Goal: Answer question/provide support: Share knowledge or assist other users

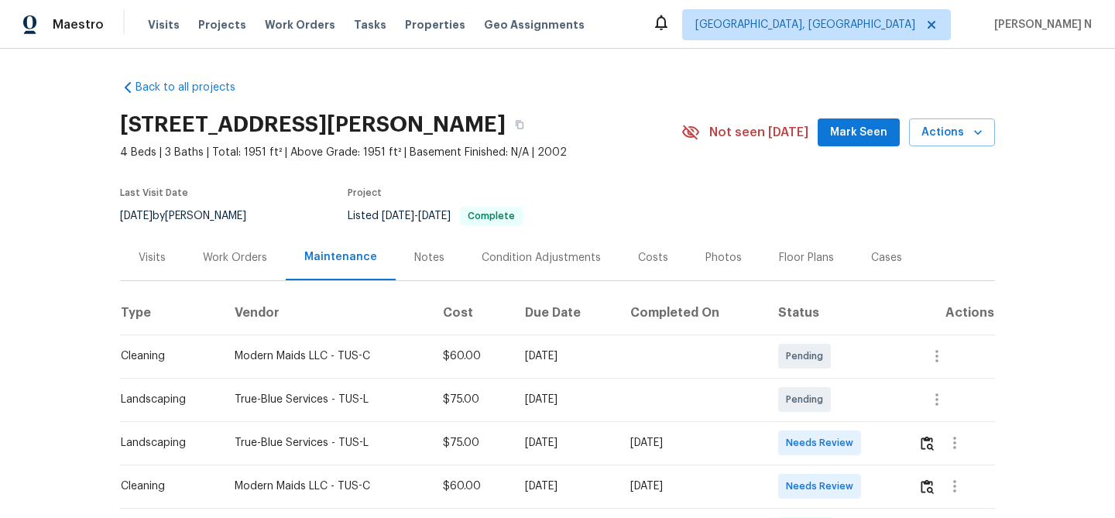
scroll to position [215, 0]
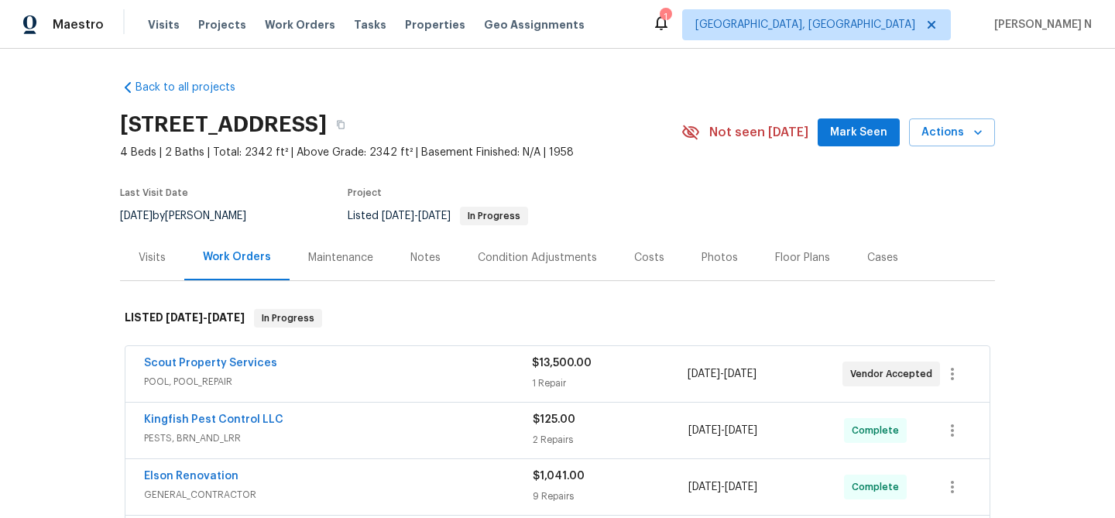
scroll to position [28, 0]
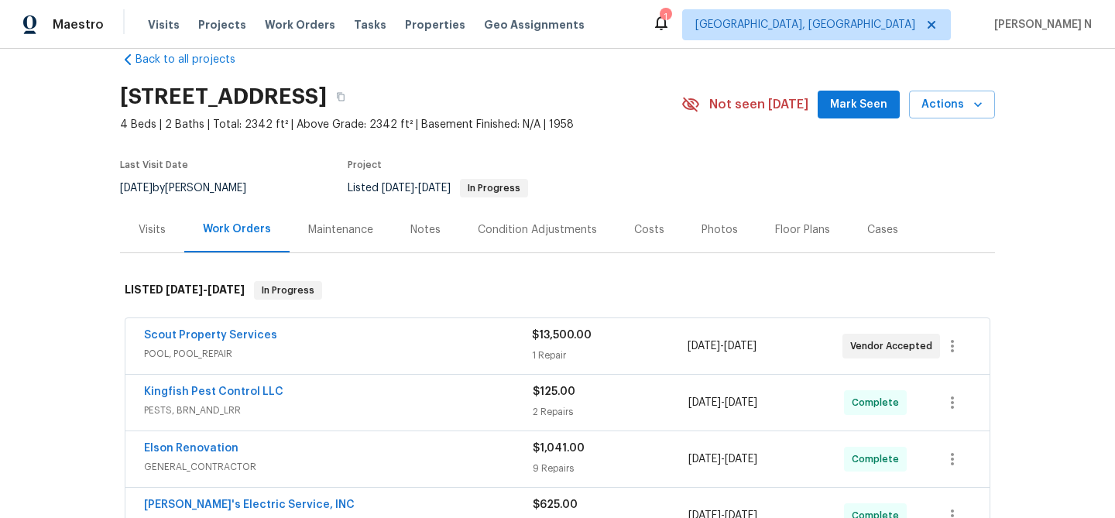
click at [359, 233] on div "Maintenance" at bounding box center [340, 229] width 65 height 15
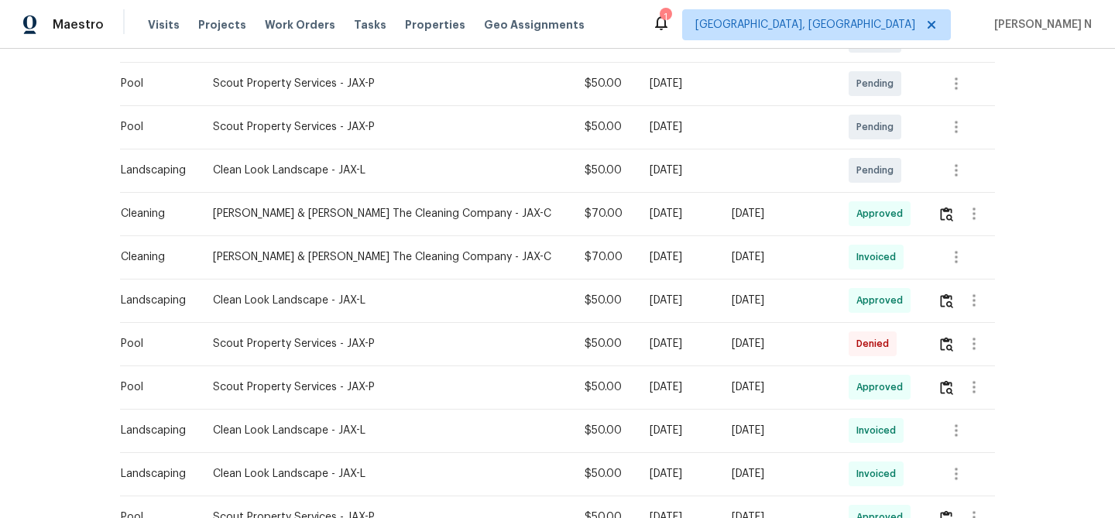
scroll to position [447, 0]
click at [941, 346] on img "button" at bounding box center [946, 343] width 13 height 15
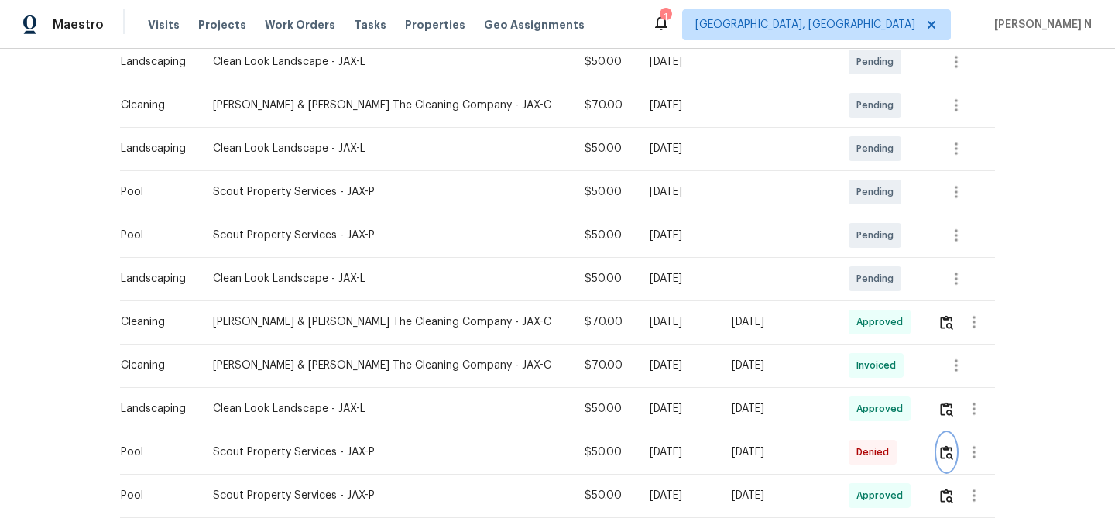
scroll to position [0, 0]
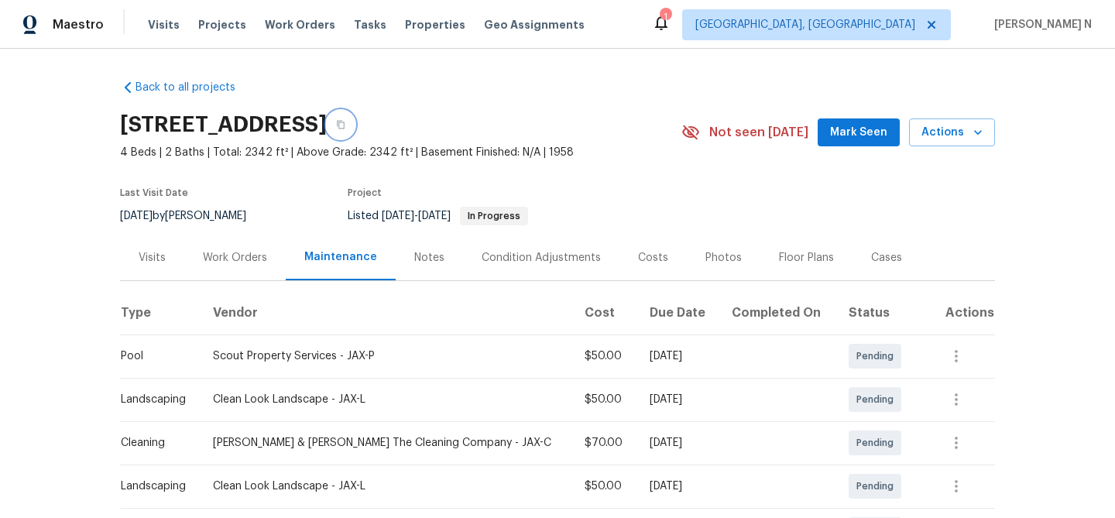
click at [355, 135] on button "button" at bounding box center [341, 125] width 28 height 28
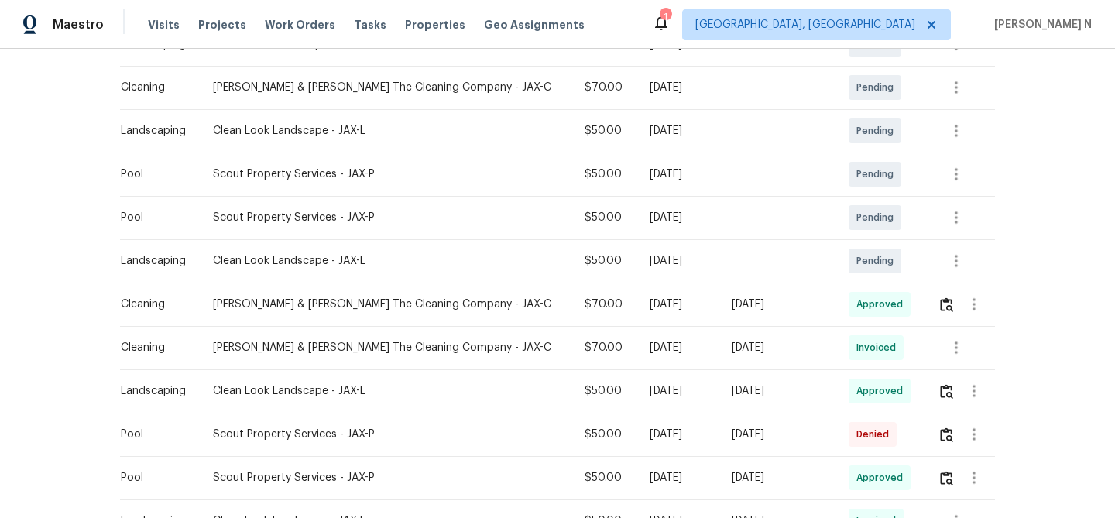
scroll to position [405, 0]
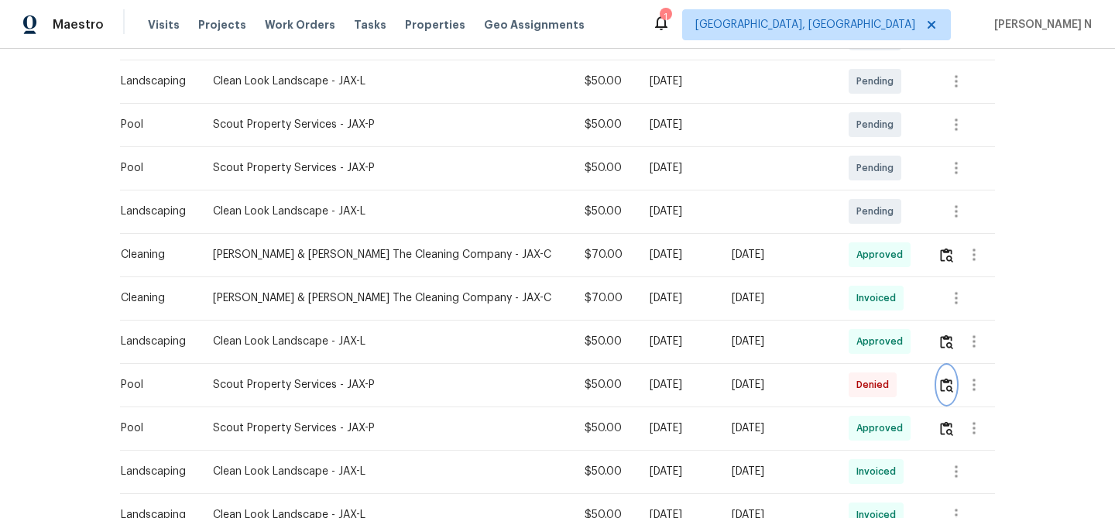
click at [941, 389] on img "button" at bounding box center [946, 385] width 13 height 15
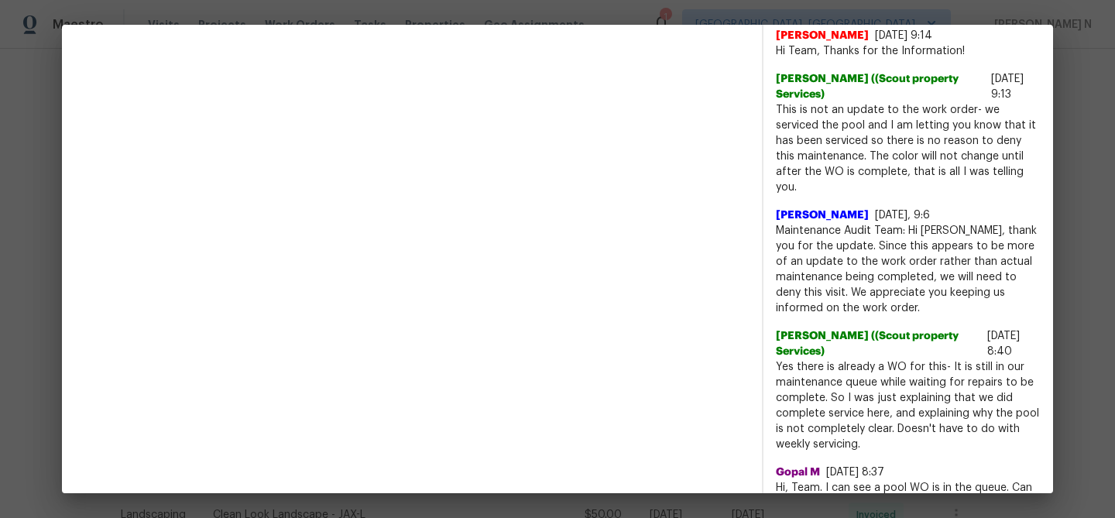
scroll to position [497, 0]
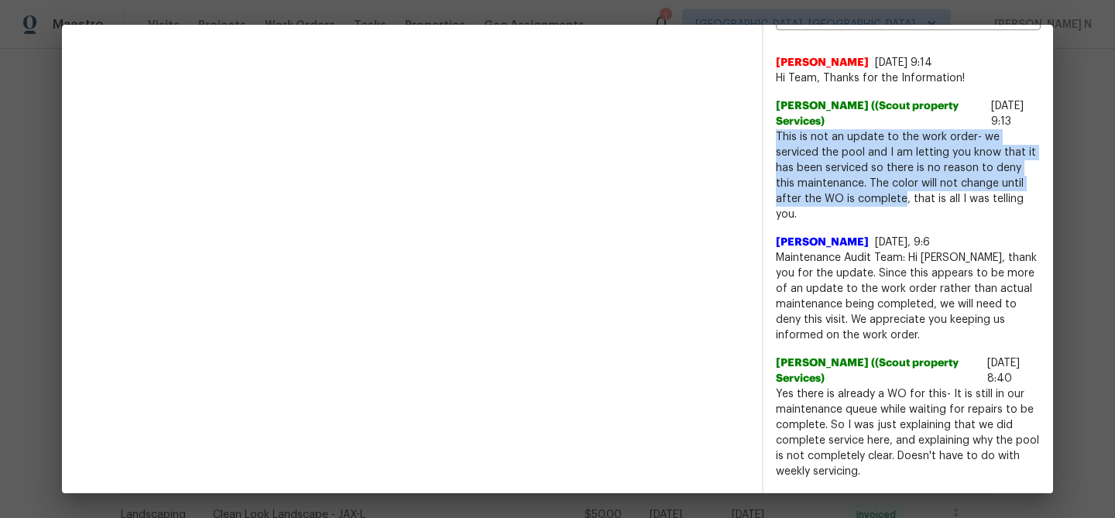
drag, startPoint x: 777, startPoint y: 119, endPoint x: 874, endPoint y: 187, distance: 117.9
click at [874, 187] on span "This is not an update to the work order- we serviced the pool and I am letting …" at bounding box center [908, 175] width 265 height 93
copy span "This is not an update to the work order- we serviced the pool and I am letting …"
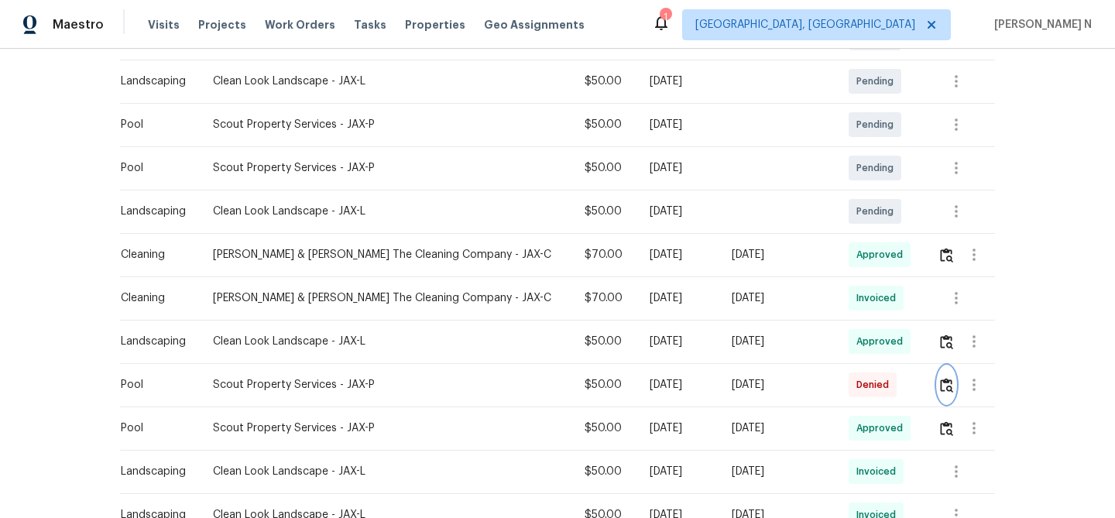
scroll to position [0, 0]
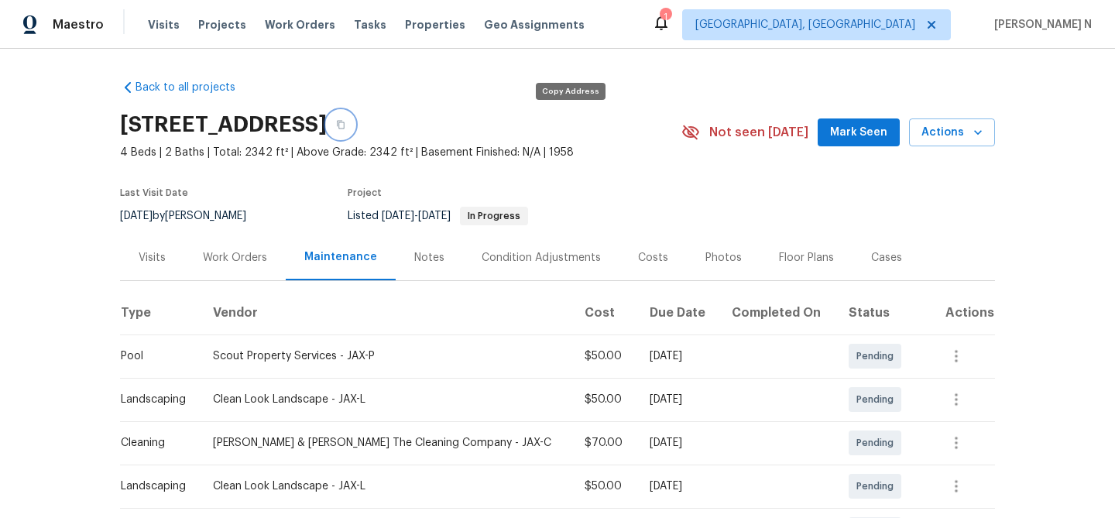
click at [355, 118] on button "button" at bounding box center [341, 125] width 28 height 28
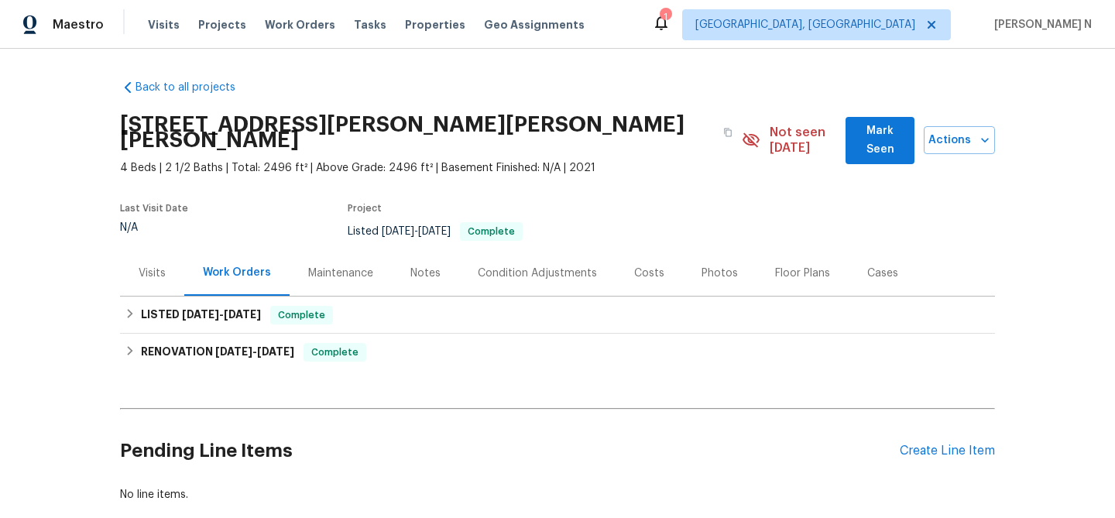
click at [314, 250] on div "Maintenance" at bounding box center [341, 273] width 102 height 46
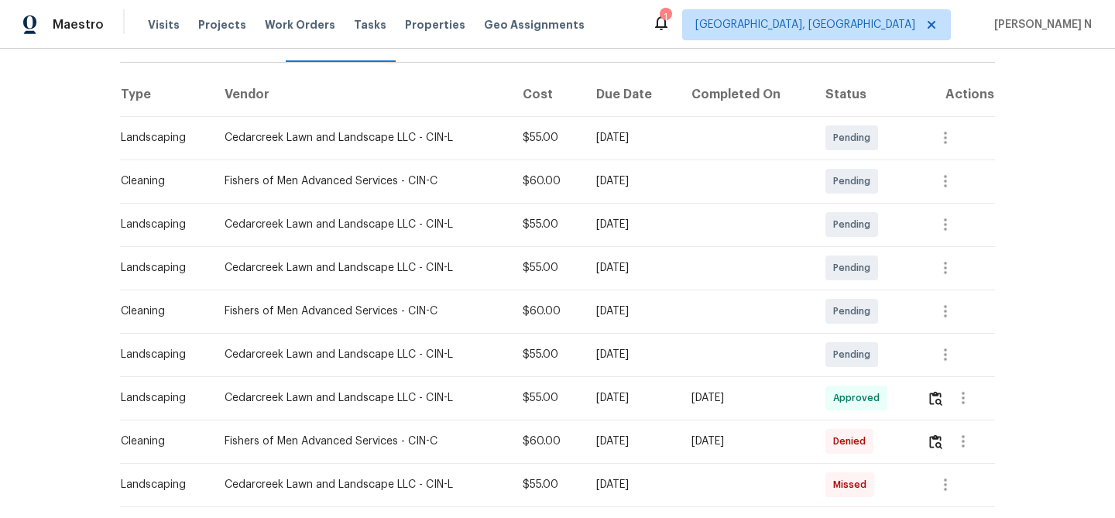
scroll to position [300, 0]
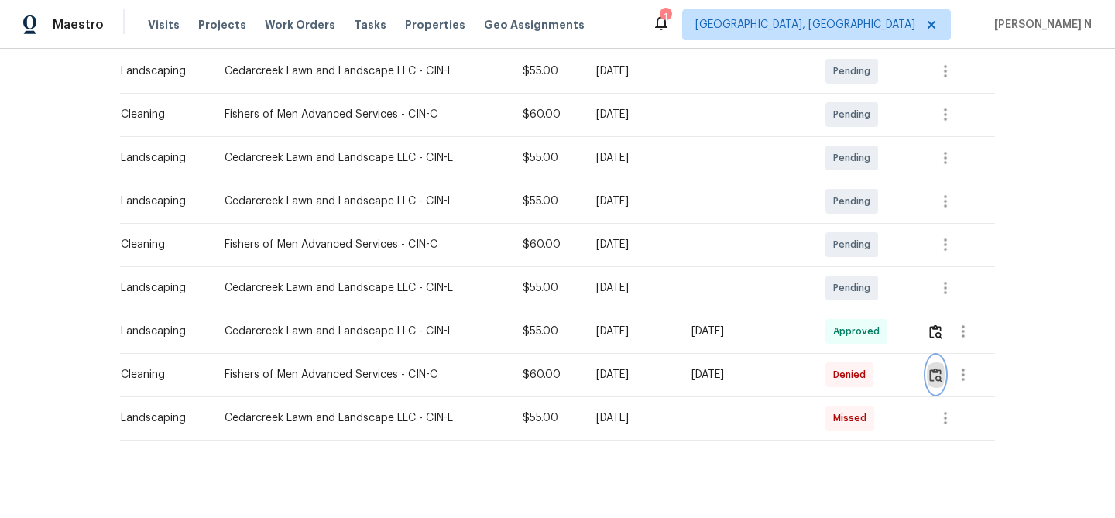
click at [935, 368] on img "button" at bounding box center [935, 375] width 13 height 15
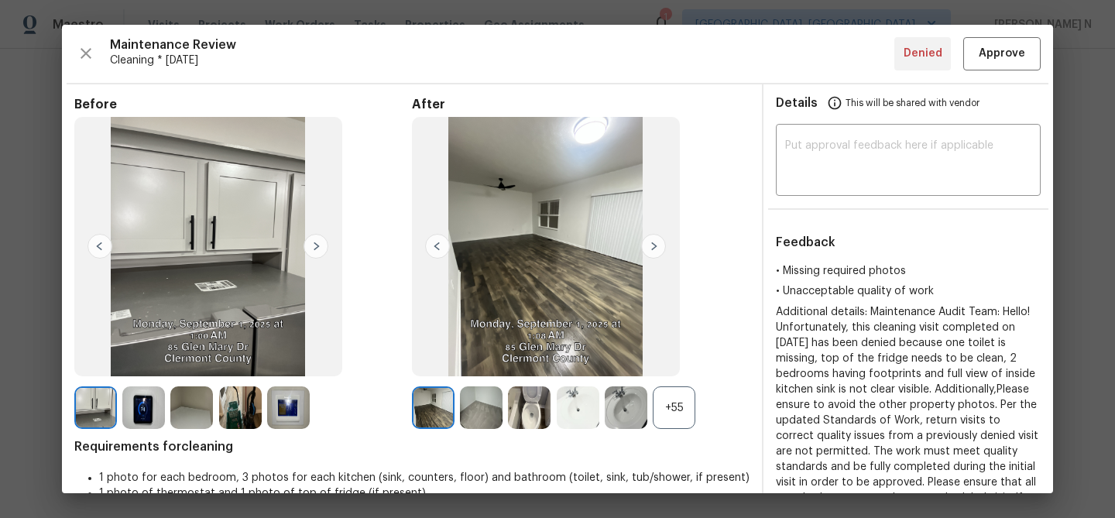
click at [680, 428] on div "+55" at bounding box center [674, 407] width 43 height 43
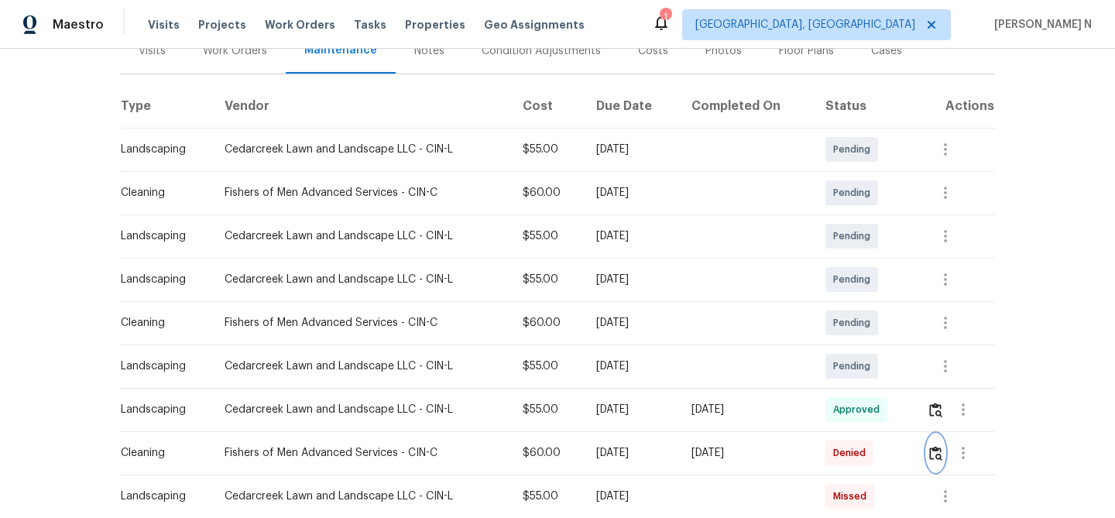
scroll to position [252, 0]
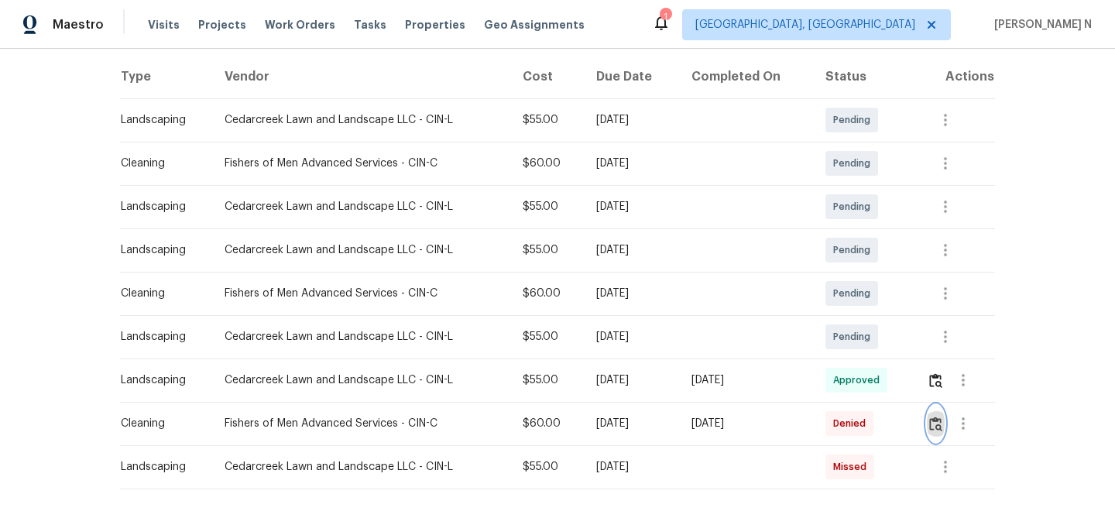
click at [940, 417] on img "button" at bounding box center [935, 424] width 13 height 15
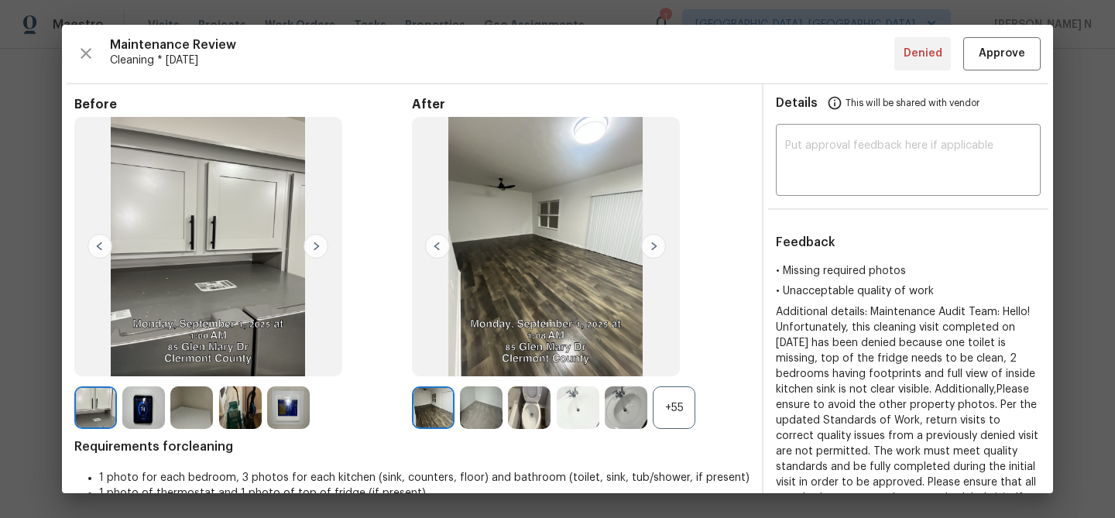
click at [671, 405] on div "+55" at bounding box center [674, 407] width 43 height 43
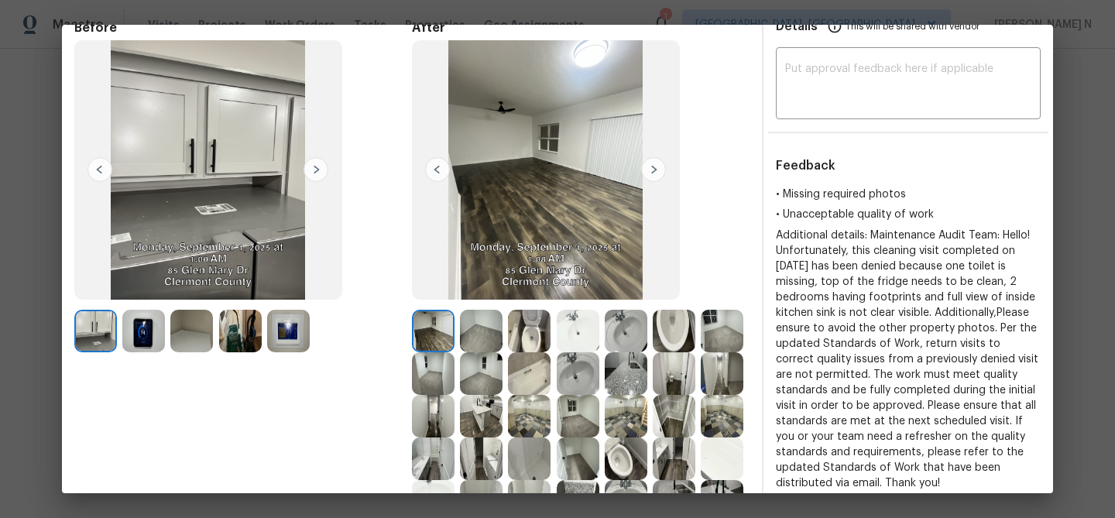
scroll to position [186, 0]
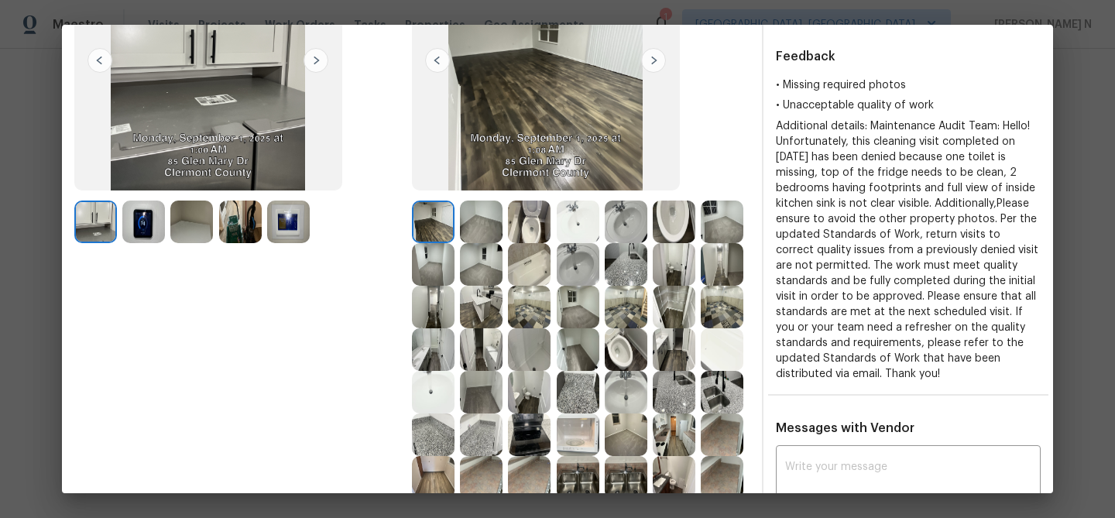
click at [471, 209] on img at bounding box center [481, 222] width 43 height 43
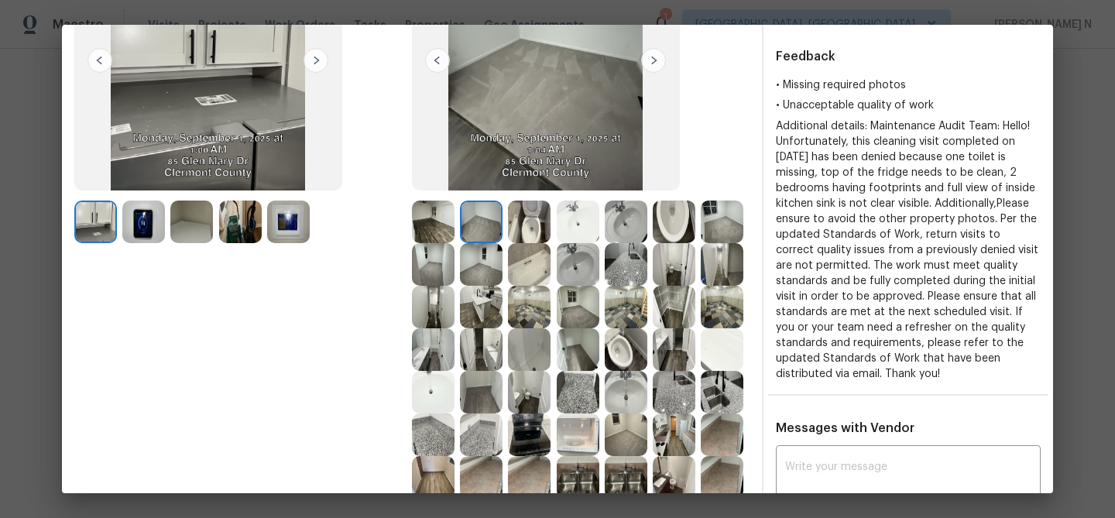
scroll to position [239, 0]
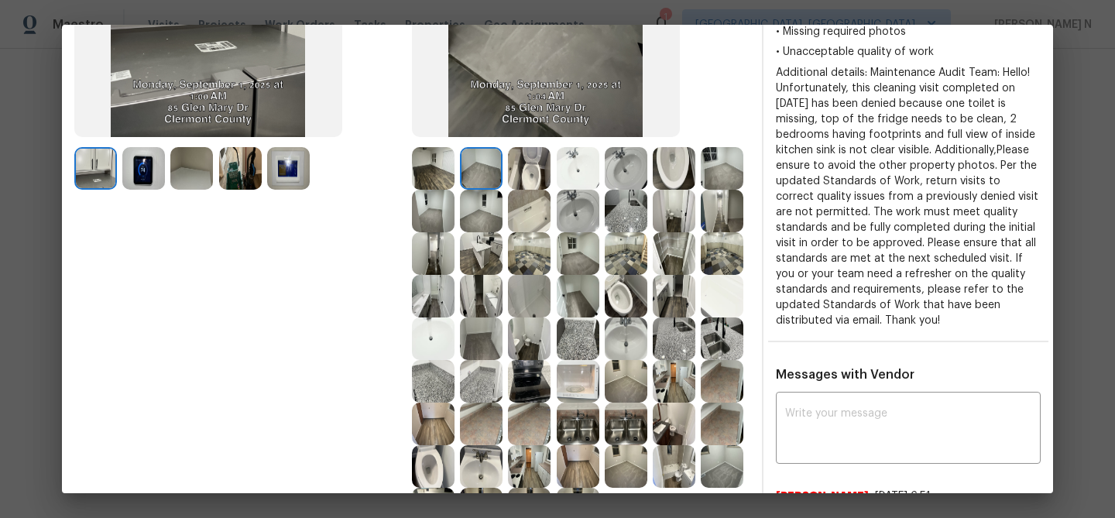
click at [629, 369] on img at bounding box center [626, 381] width 43 height 43
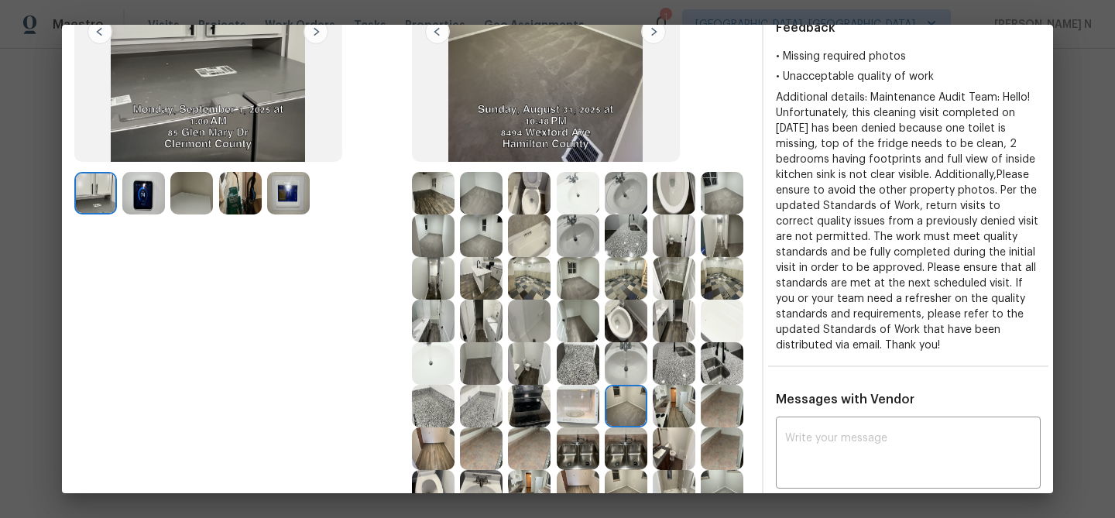
scroll to position [176, 0]
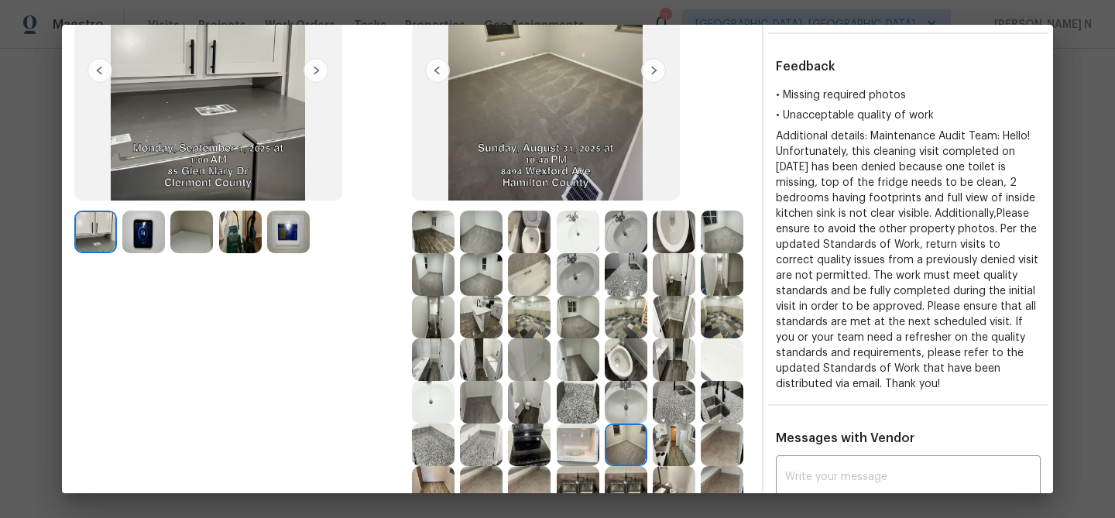
click at [438, 235] on img at bounding box center [433, 232] width 43 height 43
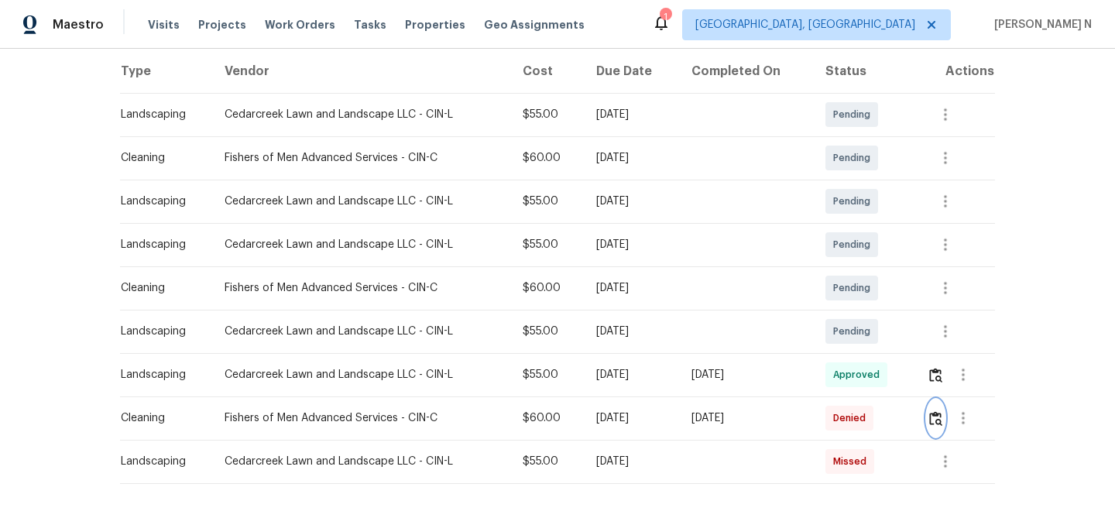
scroll to position [274, 0]
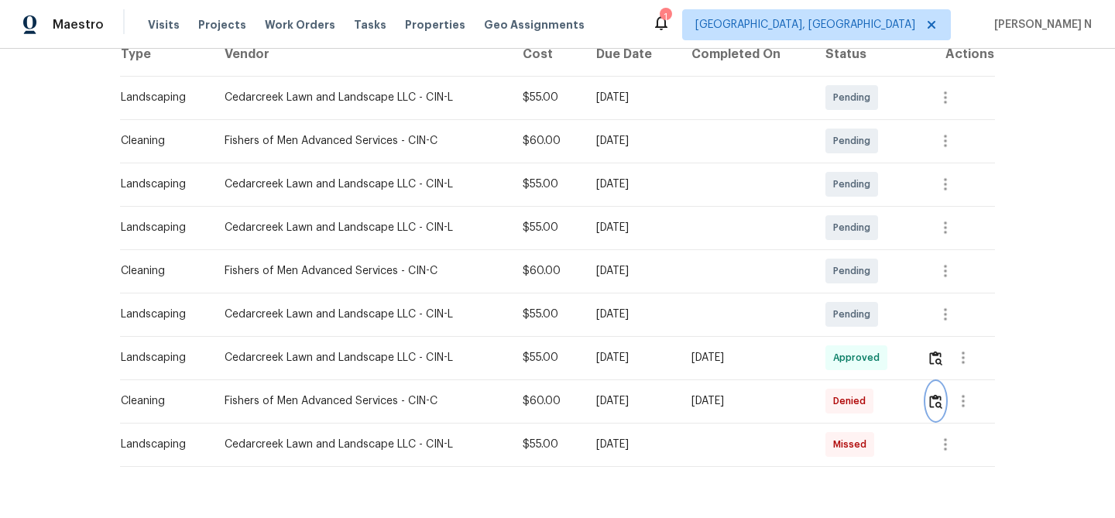
click at [935, 394] on img "button" at bounding box center [935, 401] width 13 height 15
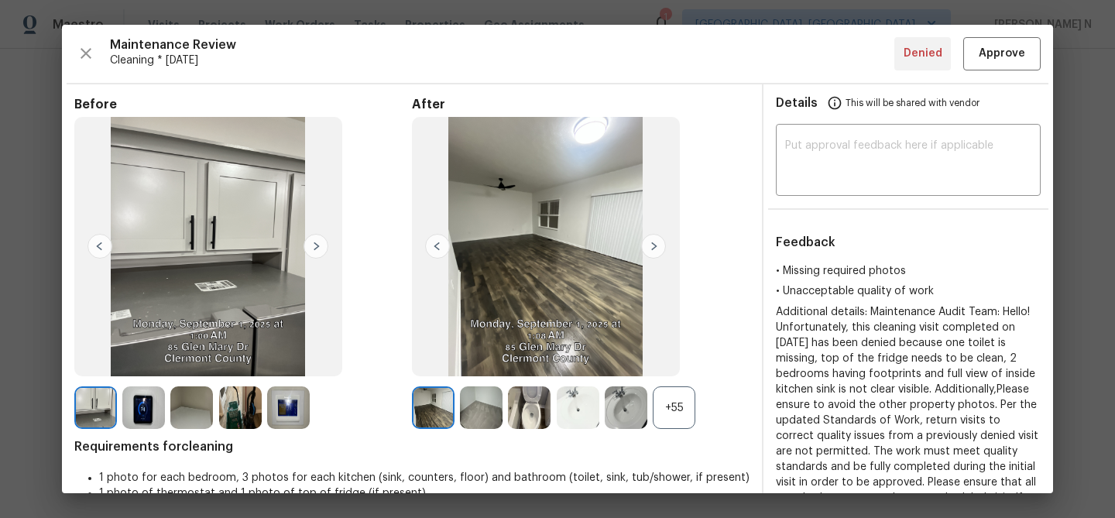
click at [671, 403] on div "+55" at bounding box center [674, 407] width 43 height 43
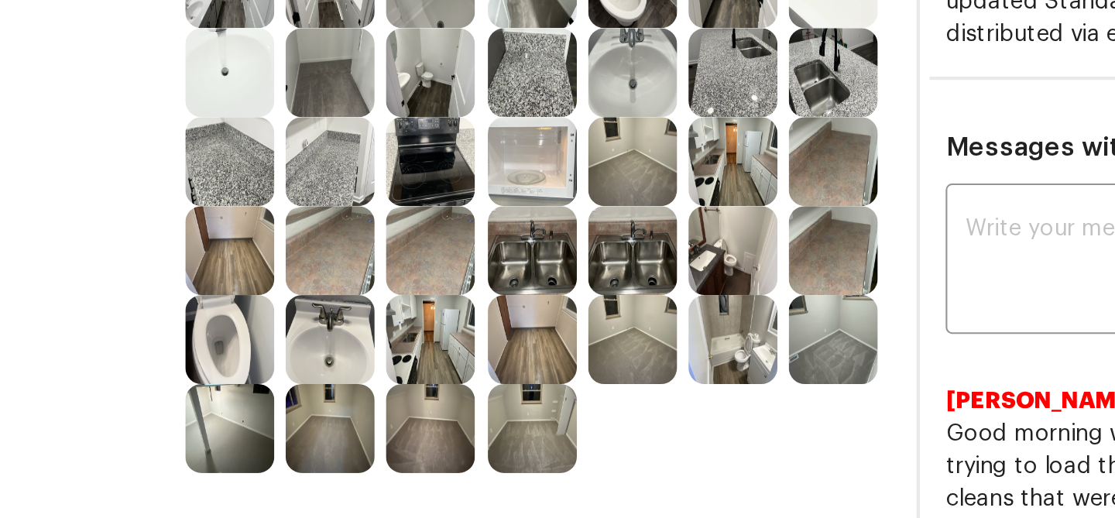
scroll to position [447, 0]
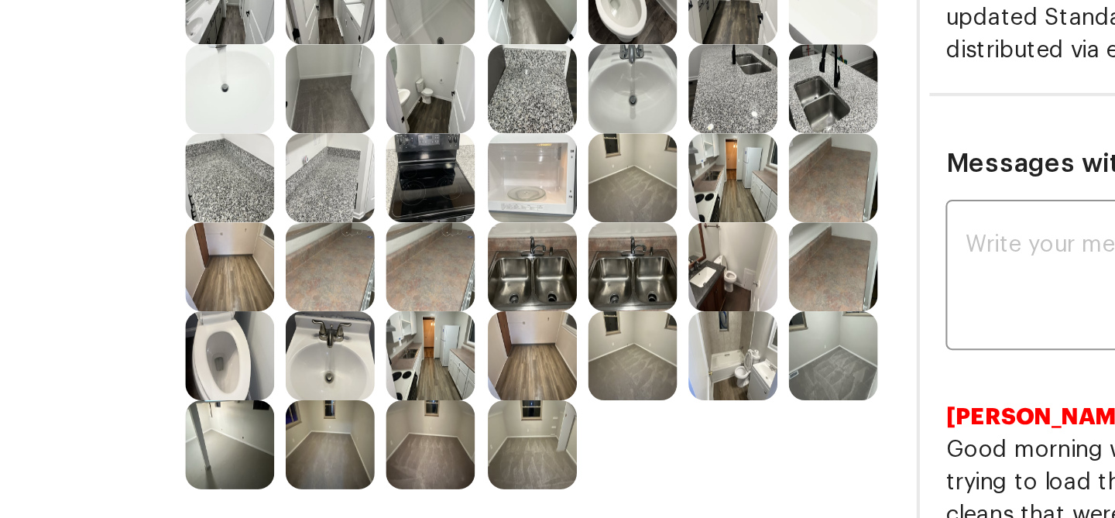
click at [591, 218] on img at bounding box center [578, 216] width 43 height 43
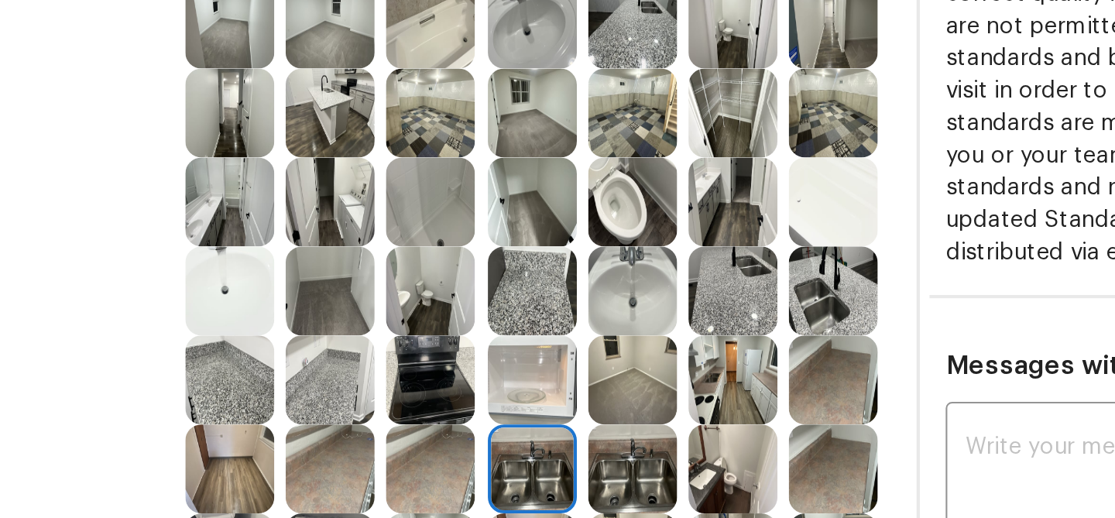
scroll to position [363, 0]
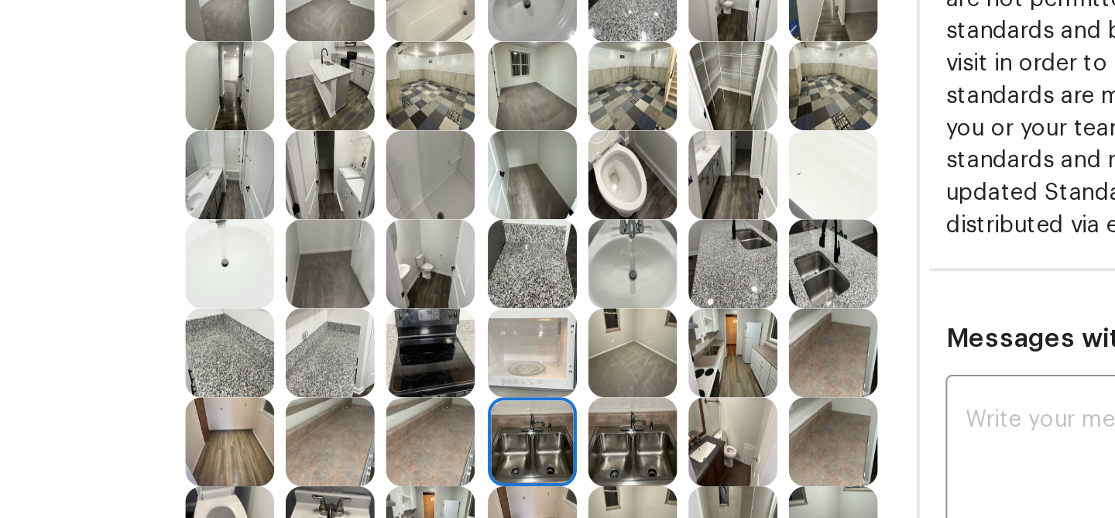
click at [580, 298] on img at bounding box center [578, 300] width 43 height 43
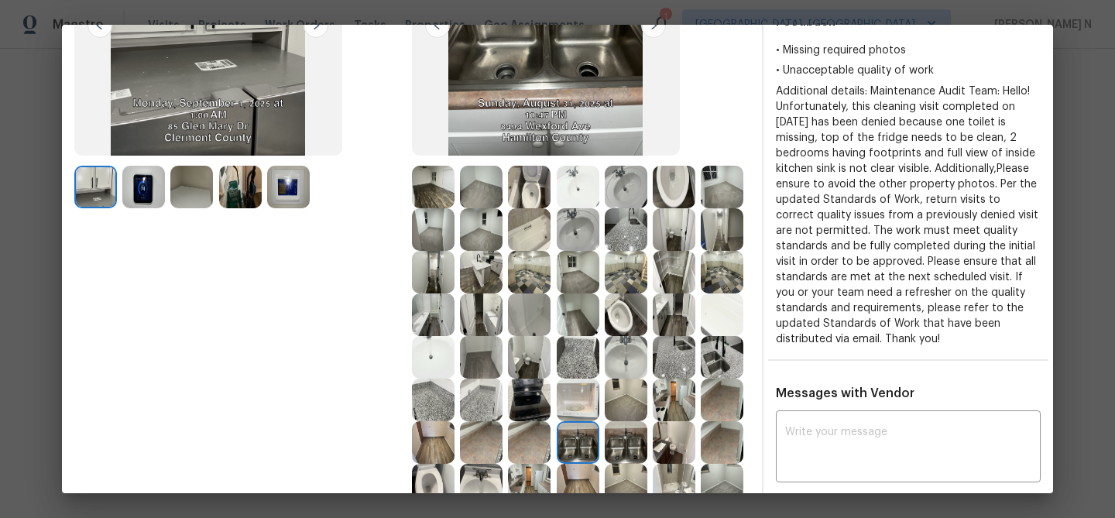
scroll to position [175, 0]
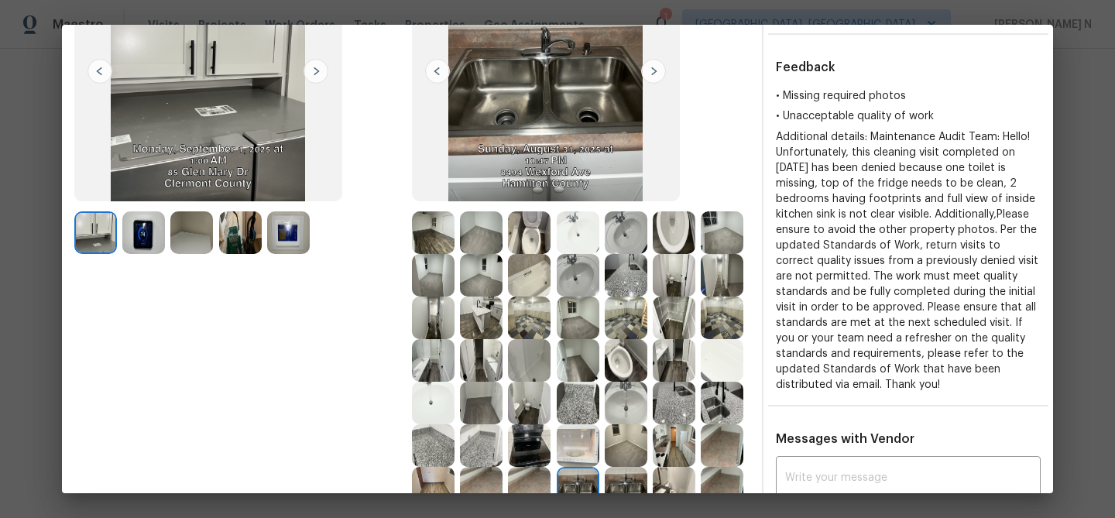
click at [525, 238] on img at bounding box center [529, 232] width 43 height 43
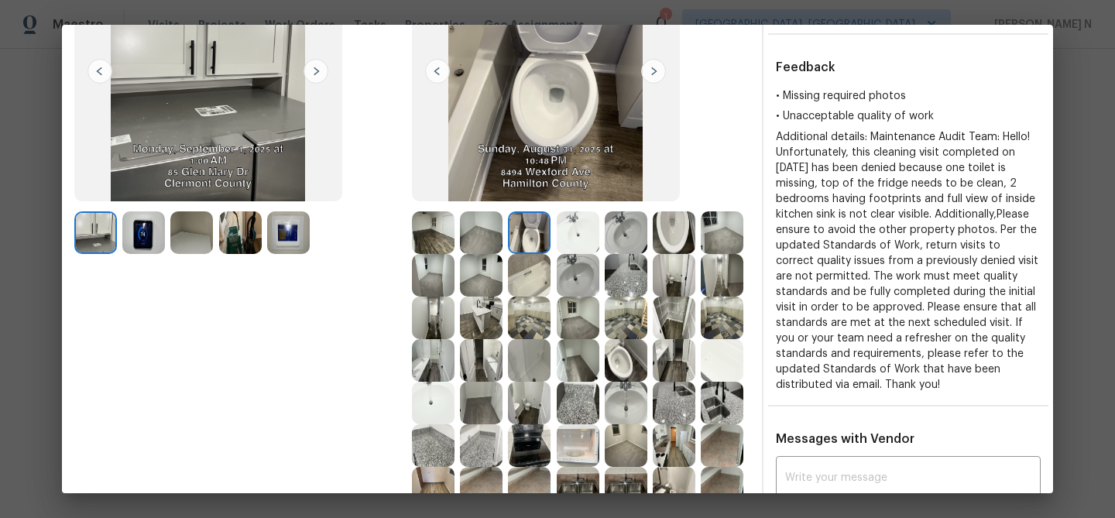
click at [418, 242] on img at bounding box center [433, 232] width 43 height 43
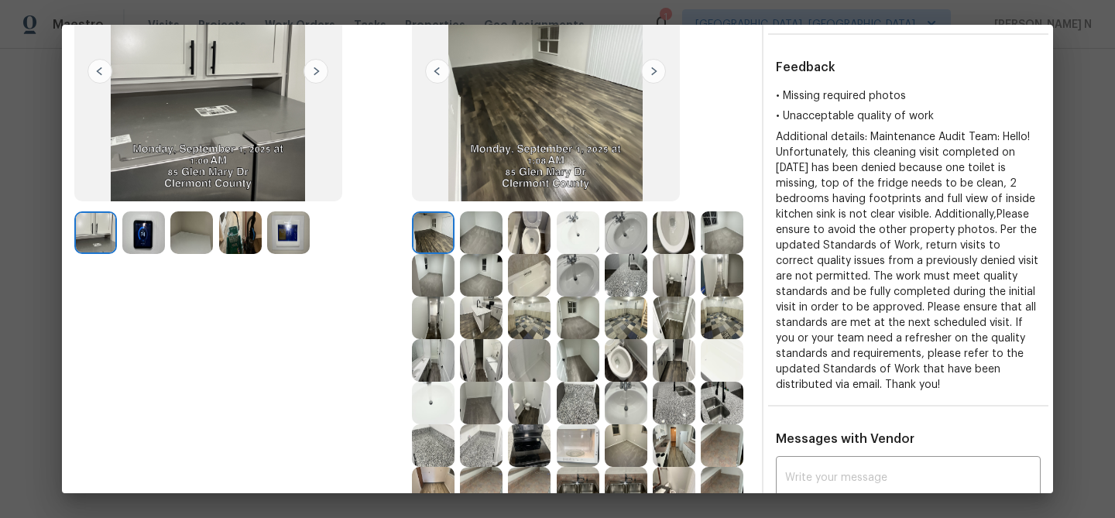
click at [482, 243] on img at bounding box center [481, 232] width 43 height 43
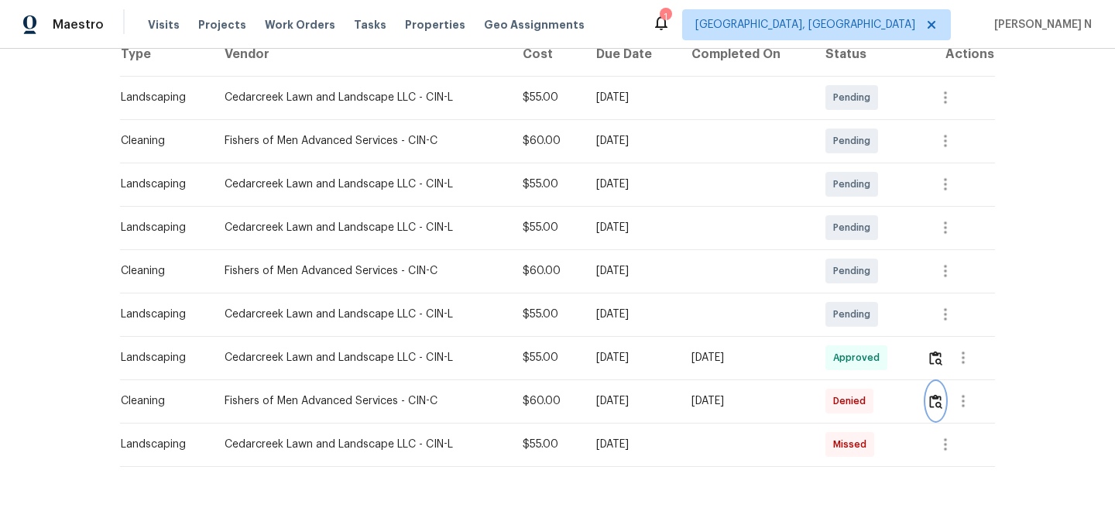
scroll to position [0, 0]
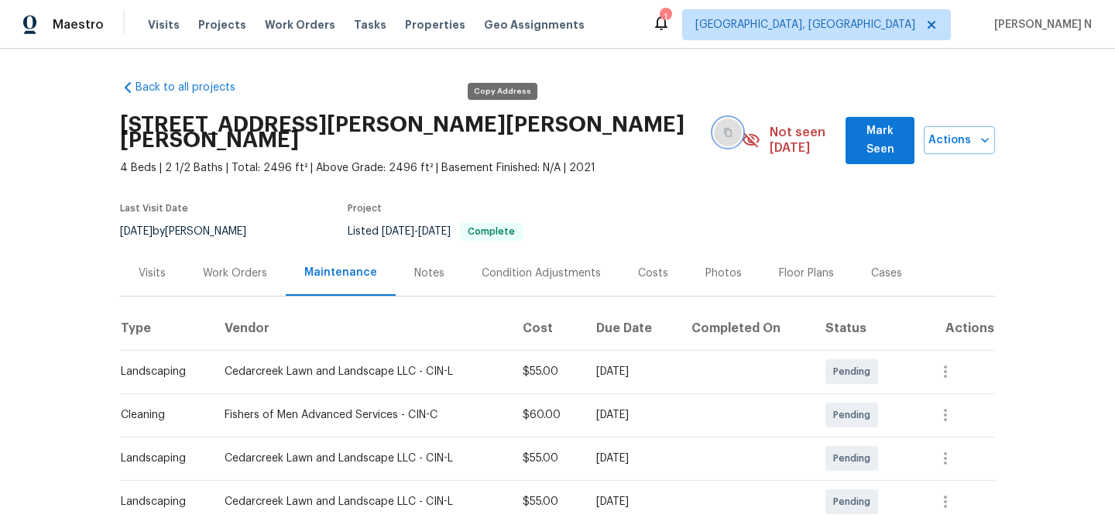
click at [723, 128] on icon "button" at bounding box center [727, 132] width 9 height 9
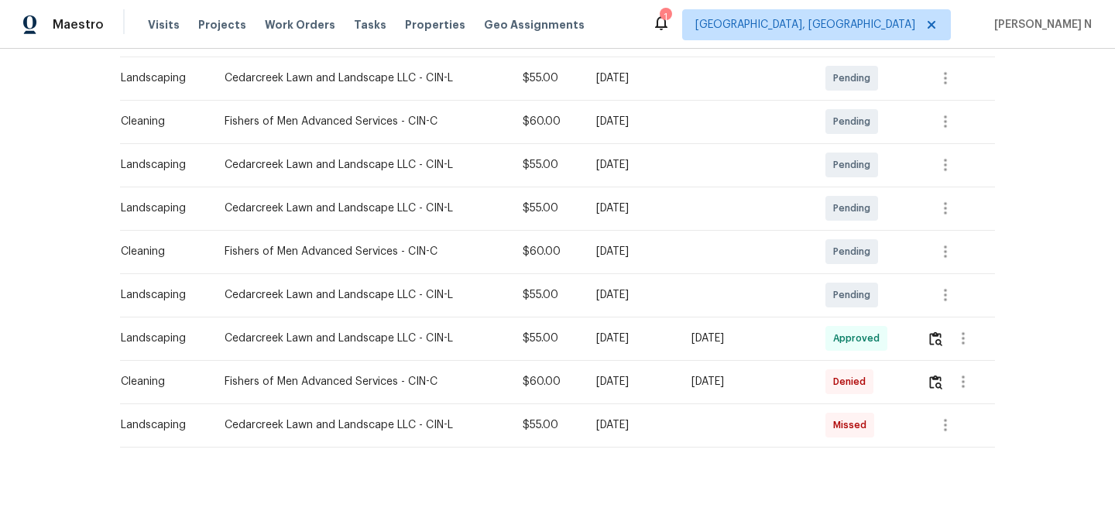
scroll to position [300, 0]
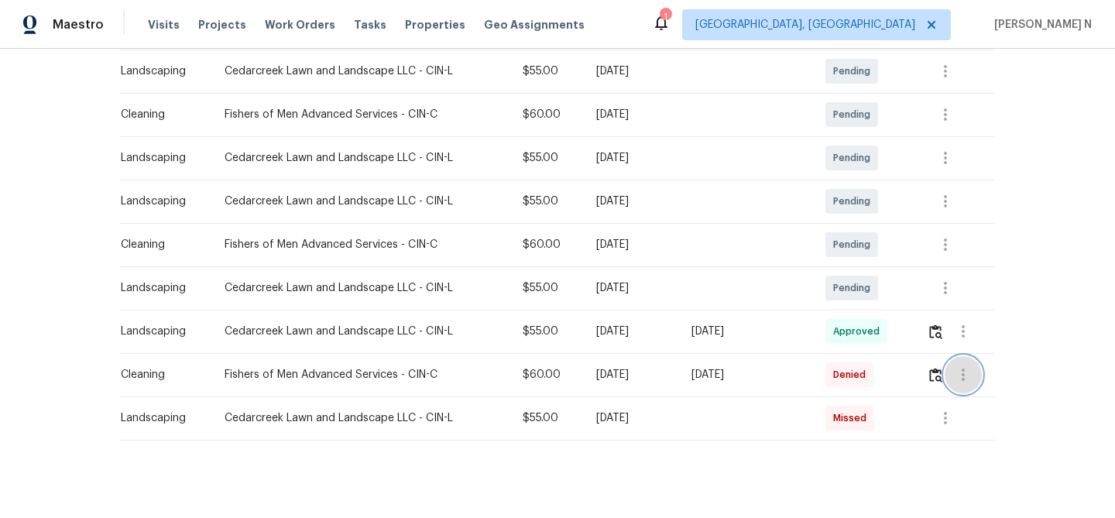
click at [949, 359] on button "button" at bounding box center [963, 374] width 37 height 37
click at [934, 362] on div at bounding box center [557, 259] width 1115 height 518
click at [934, 368] on img "button" at bounding box center [935, 375] width 13 height 15
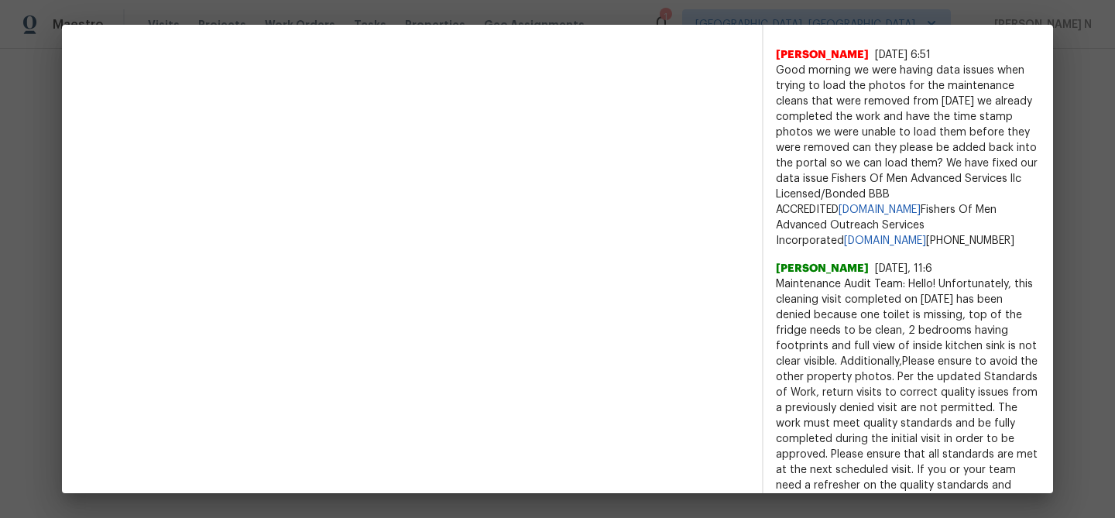
scroll to position [682, 0]
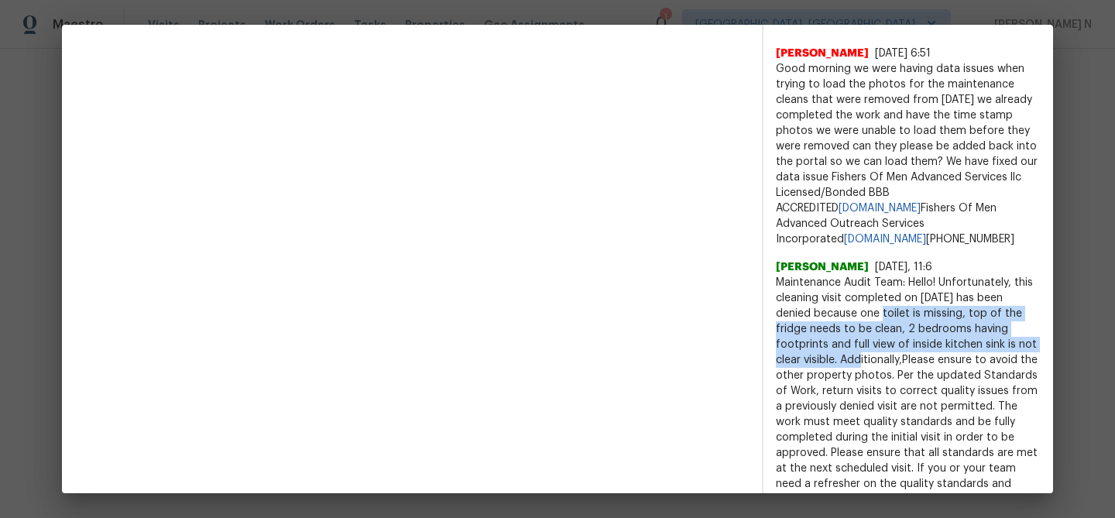
drag, startPoint x: 860, startPoint y: 329, endPoint x: 839, endPoint y: 378, distance: 53.4
click at [839, 379] on span "Maintenance Audit Team: Hello! Unfortunately, this cleaning visit completed on …" at bounding box center [908, 406] width 265 height 263
copy span "one toilet is missing, top of the fridge needs to be clean, 2 bedrooms having f…"
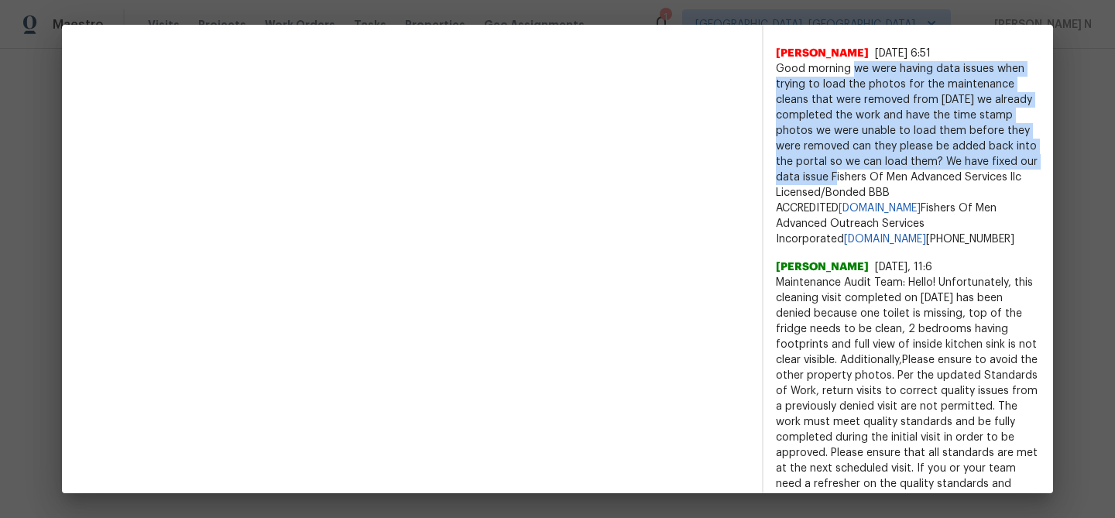
drag, startPoint x: 853, startPoint y: 69, endPoint x: 845, endPoint y: 177, distance: 108.7
click at [845, 177] on span "Good morning we were having data issues when trying to load the photos for the …" at bounding box center [908, 154] width 265 height 186
copy span "we were having data issues when trying to load the photos for the maintenance c…"
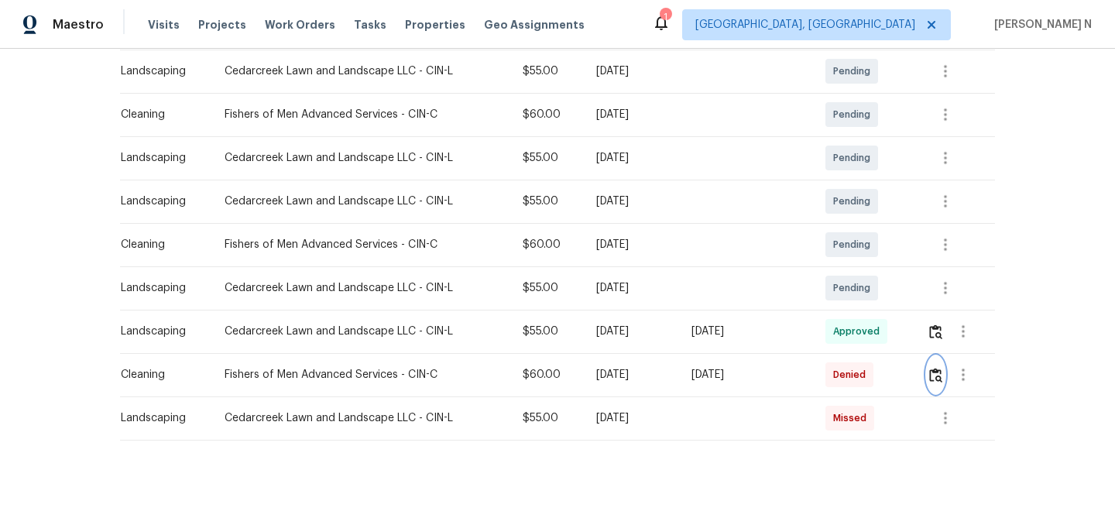
scroll to position [0, 0]
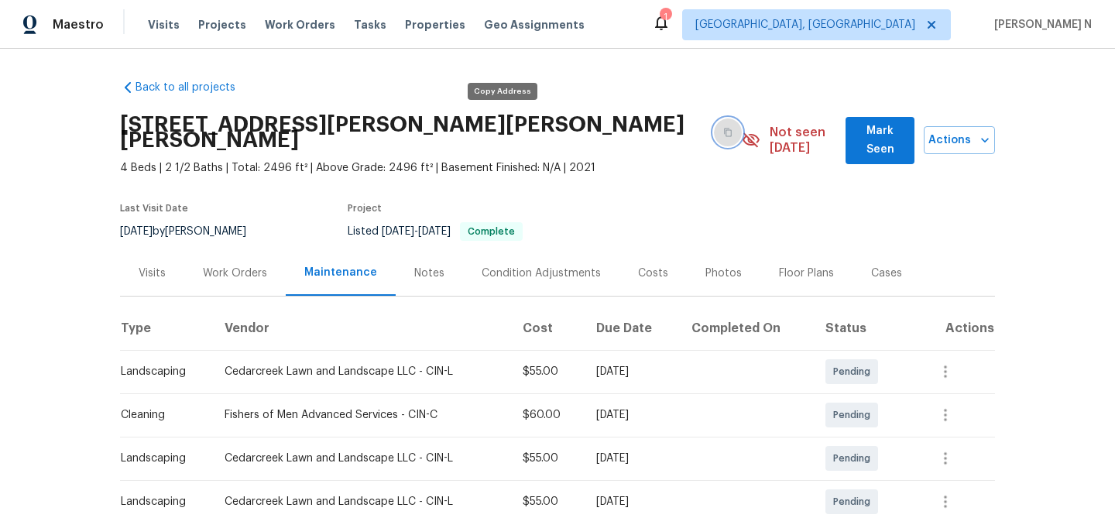
click at [714, 133] on button "button" at bounding box center [728, 132] width 28 height 28
click at [714, 132] on button "button" at bounding box center [728, 132] width 28 height 28
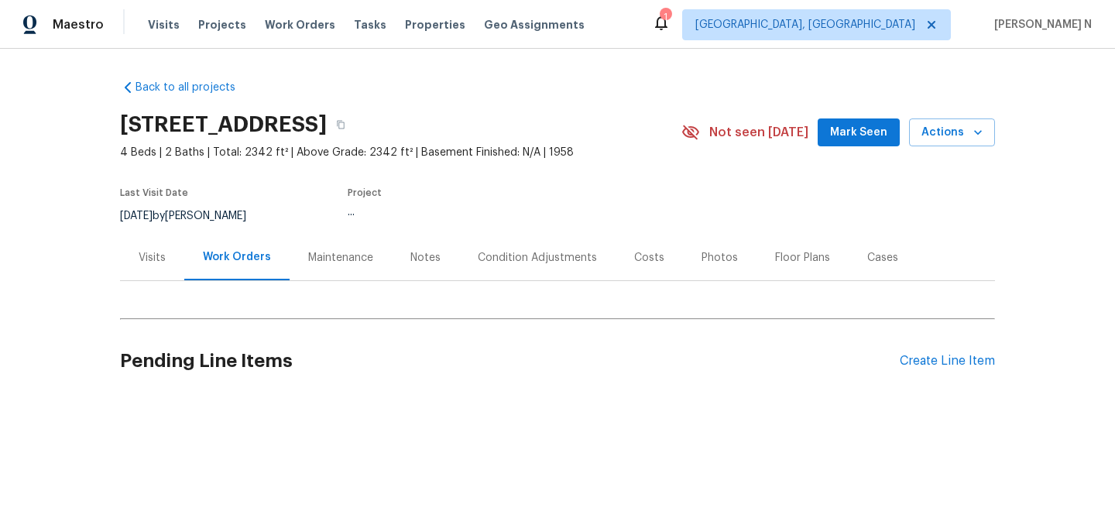
click at [343, 263] on div "Maintenance" at bounding box center [340, 257] width 65 height 15
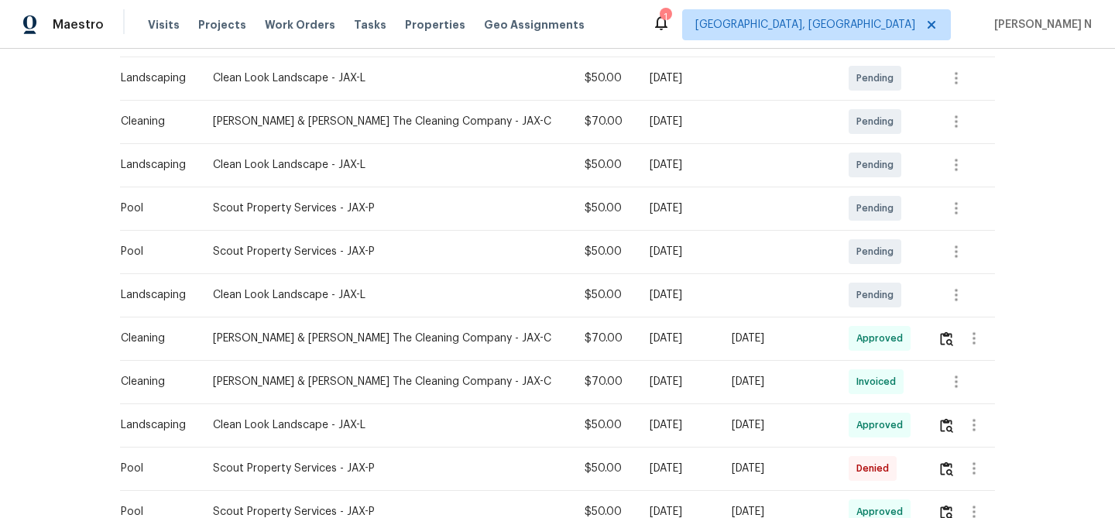
scroll to position [535, 0]
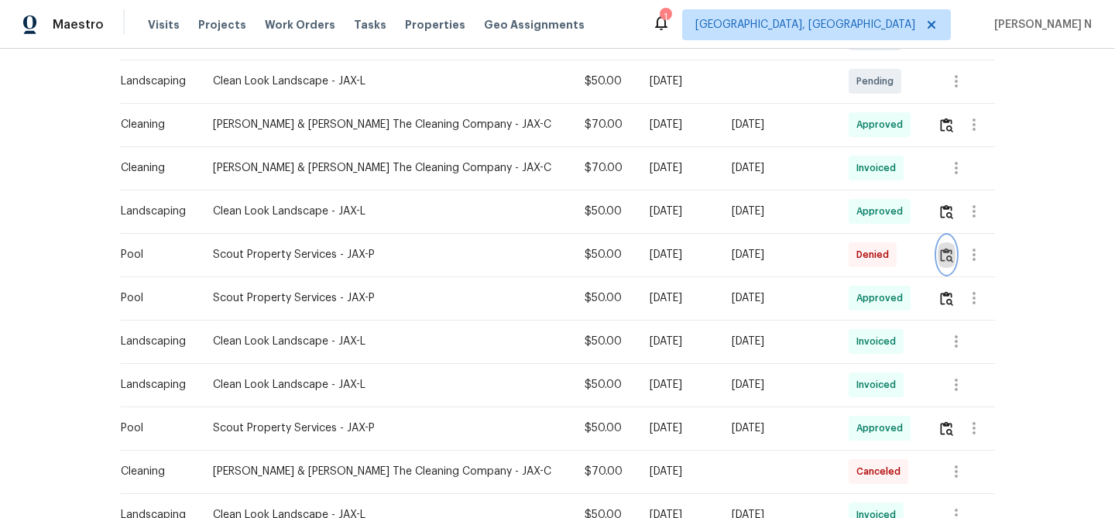
click at [945, 260] on img "button" at bounding box center [946, 255] width 13 height 15
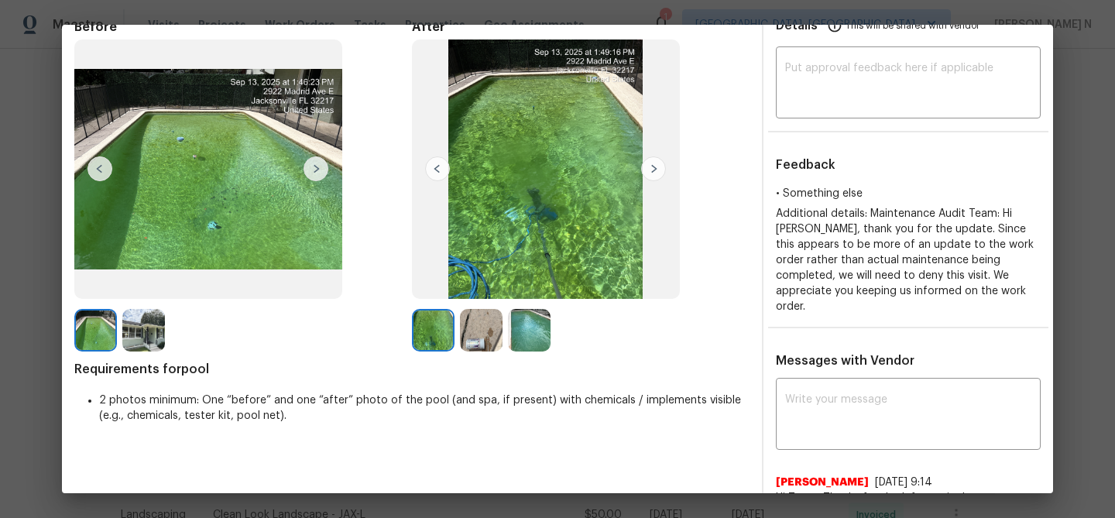
scroll to position [176, 0]
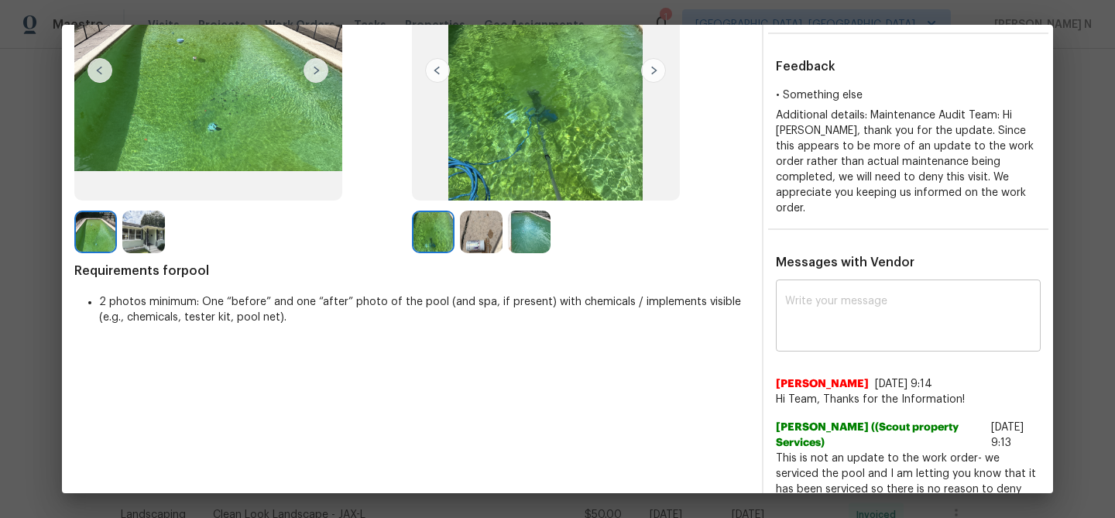
click at [810, 307] on textarea at bounding box center [908, 317] width 246 height 43
paste textarea "Maintenance Audit Team: Hello! Thank you for the feedback after further review …"
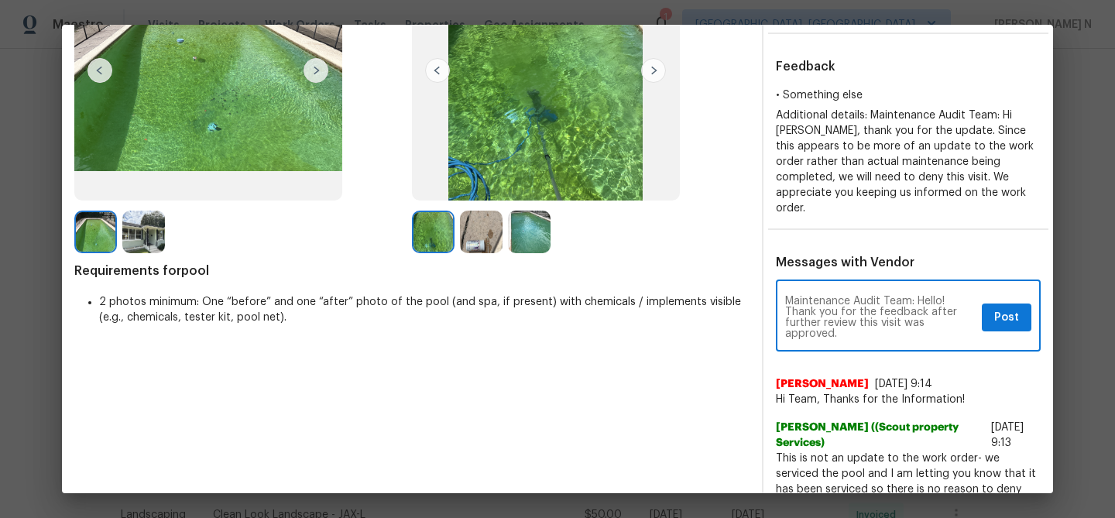
type textarea "Maintenance Audit Team: Hello! Thank you for the feedback after further review …"
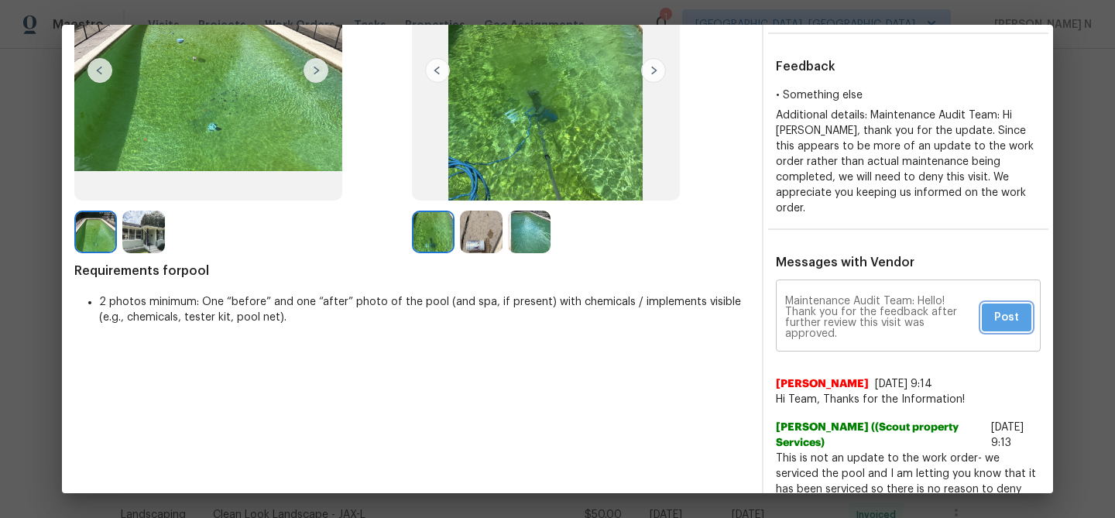
click at [1010, 308] on span "Post" at bounding box center [1006, 317] width 25 height 19
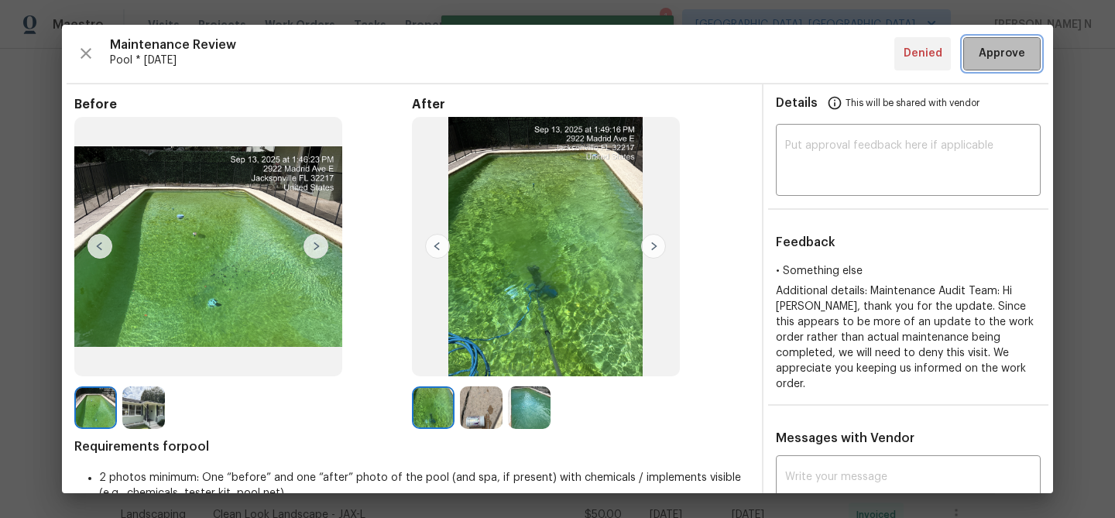
click at [1002, 57] on span "Approve" at bounding box center [1002, 53] width 46 height 19
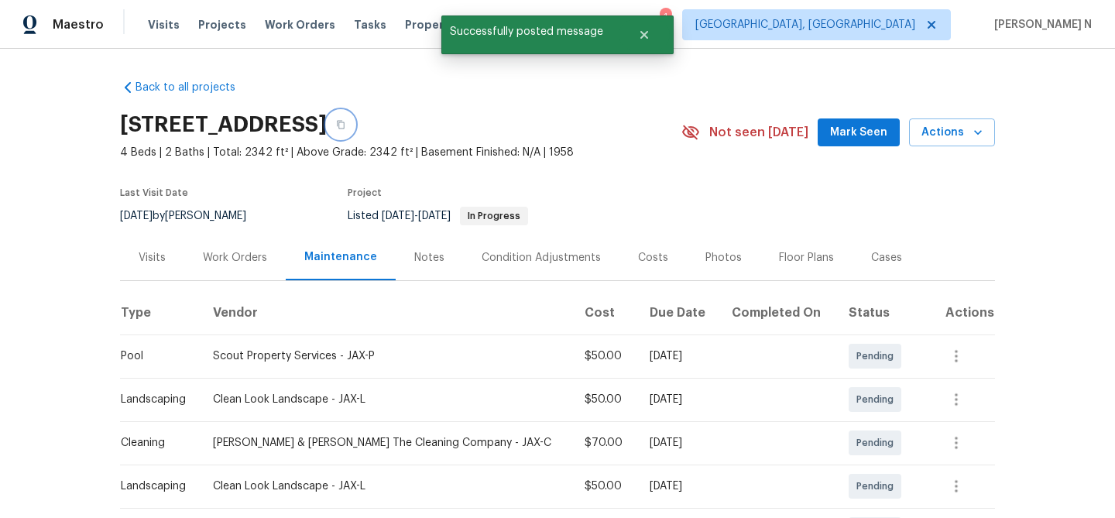
click at [355, 116] on button "button" at bounding box center [341, 125] width 28 height 28
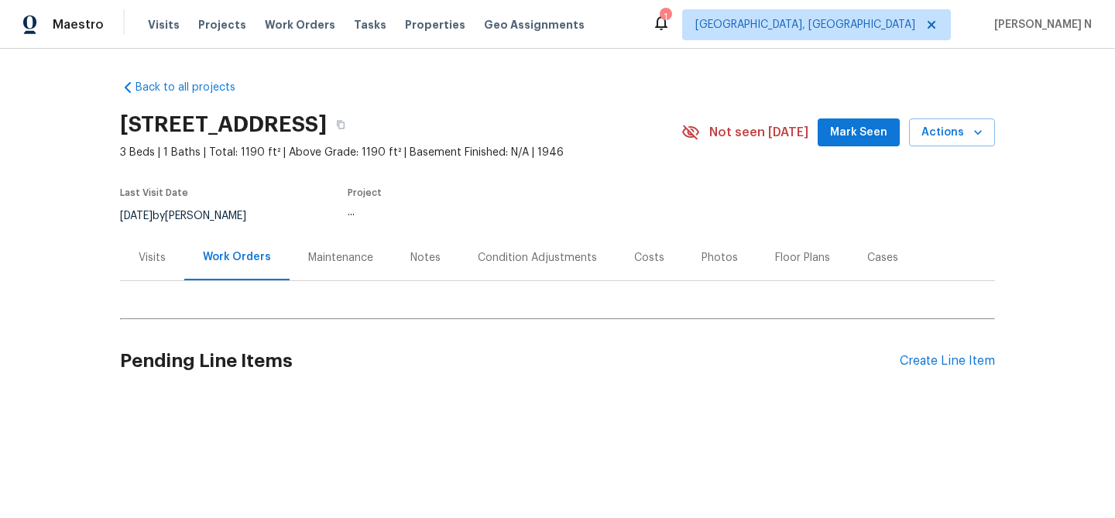
click at [314, 262] on div "Maintenance" at bounding box center [340, 257] width 65 height 15
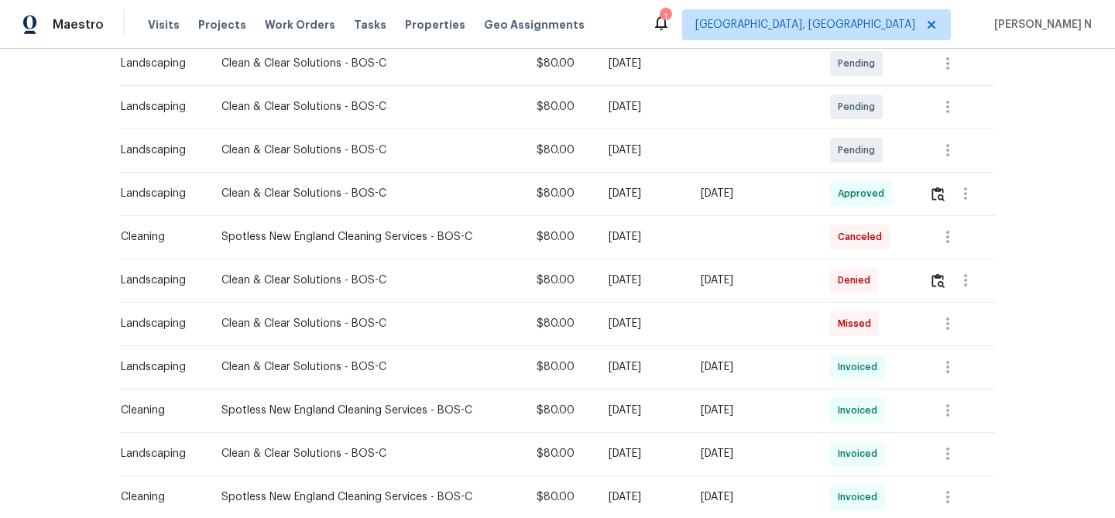
scroll to position [360, 0]
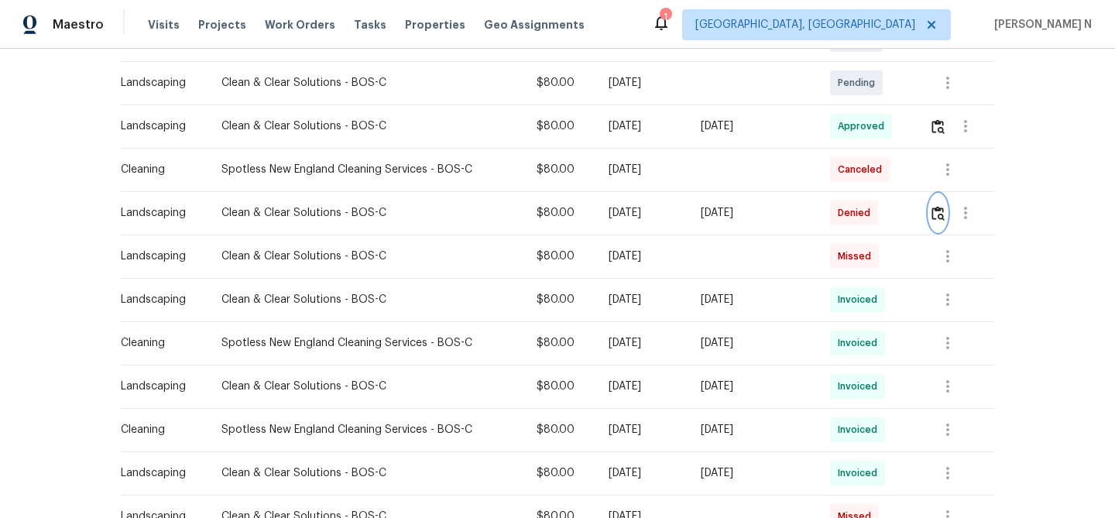
click at [939, 228] on button "button" at bounding box center [938, 212] width 18 height 37
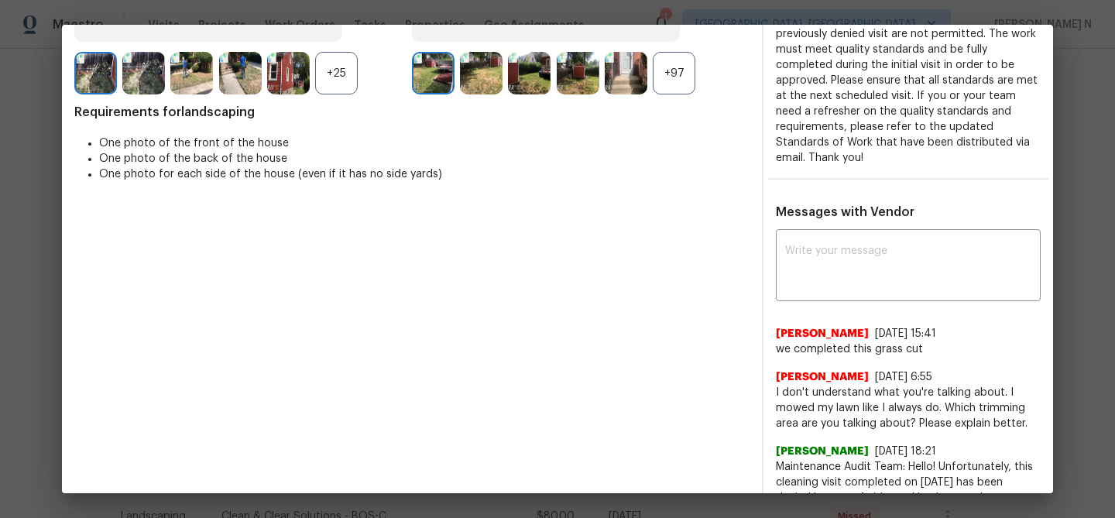
scroll to position [307, 0]
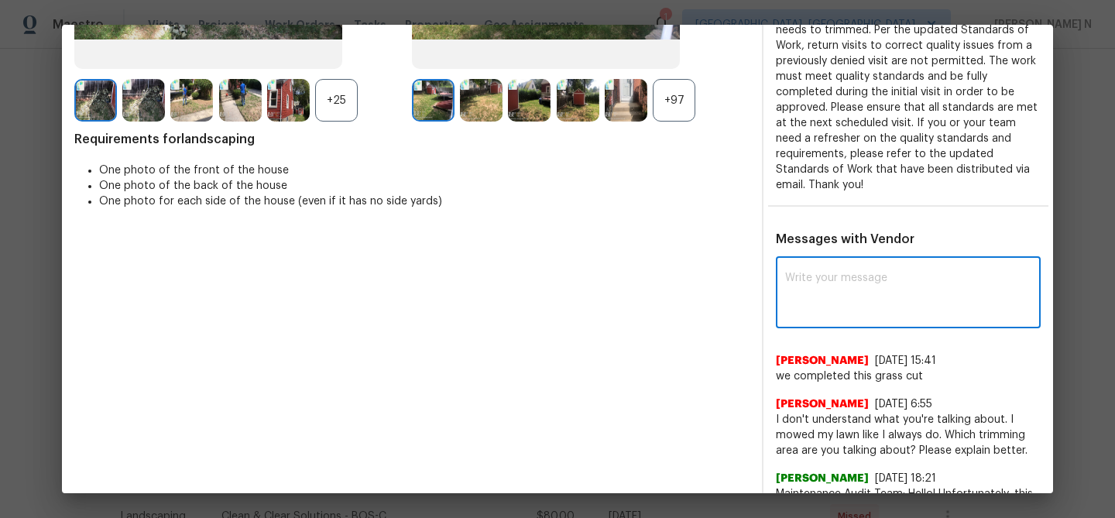
click at [818, 300] on textarea at bounding box center [908, 294] width 246 height 43
paste textarea "Maintenance Audit Team: Hello! Thank you for the feedback after further review …"
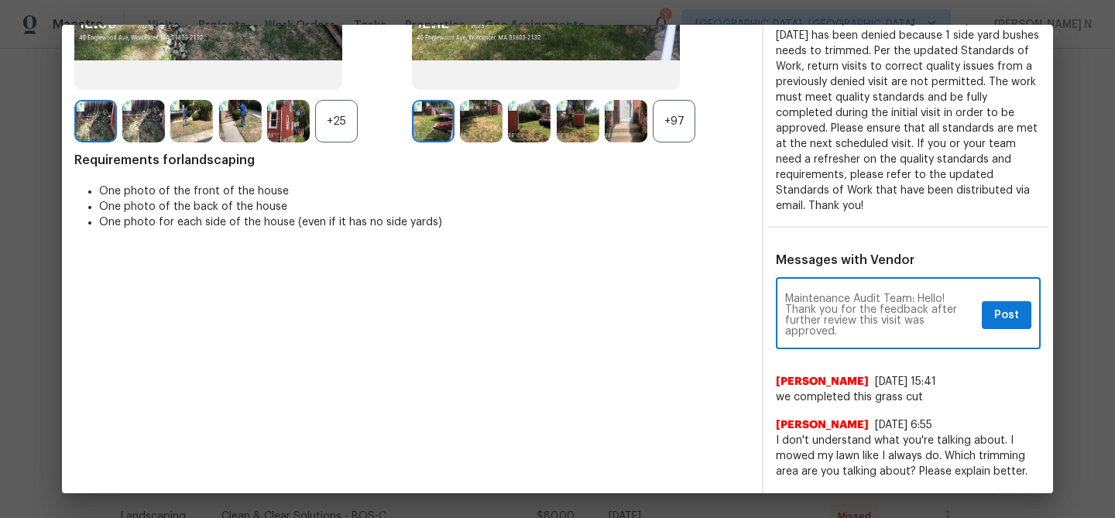
scroll to position [265, 0]
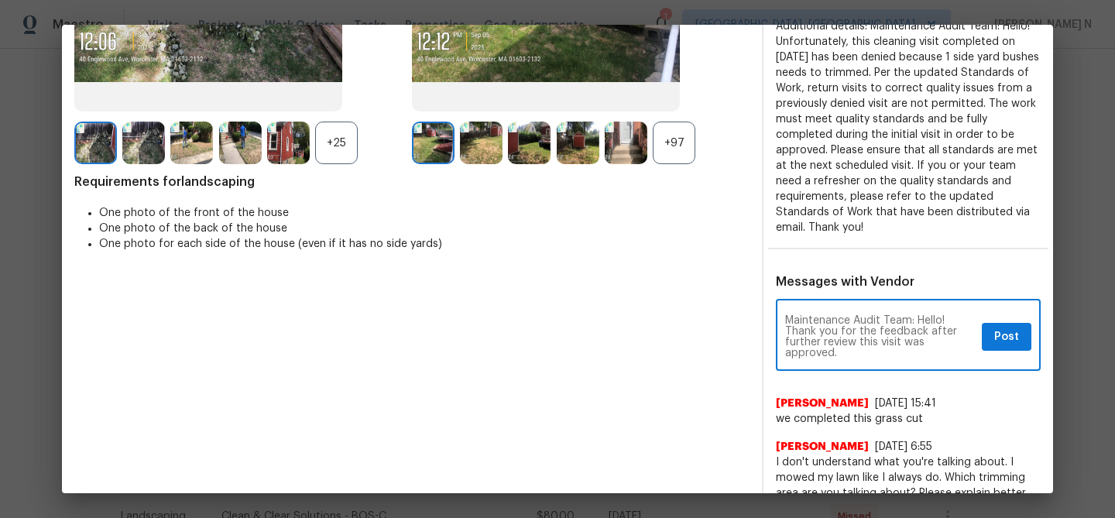
type textarea "Maintenance Audit Team: Hello! Thank you for the feedback after further review …"
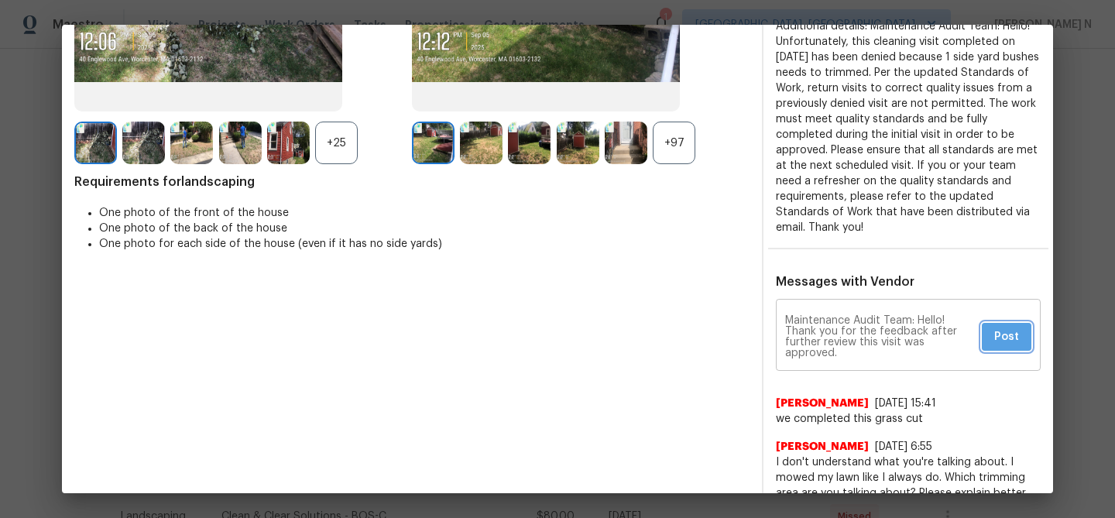
click at [1001, 345] on span "Post" at bounding box center [1006, 337] width 25 height 19
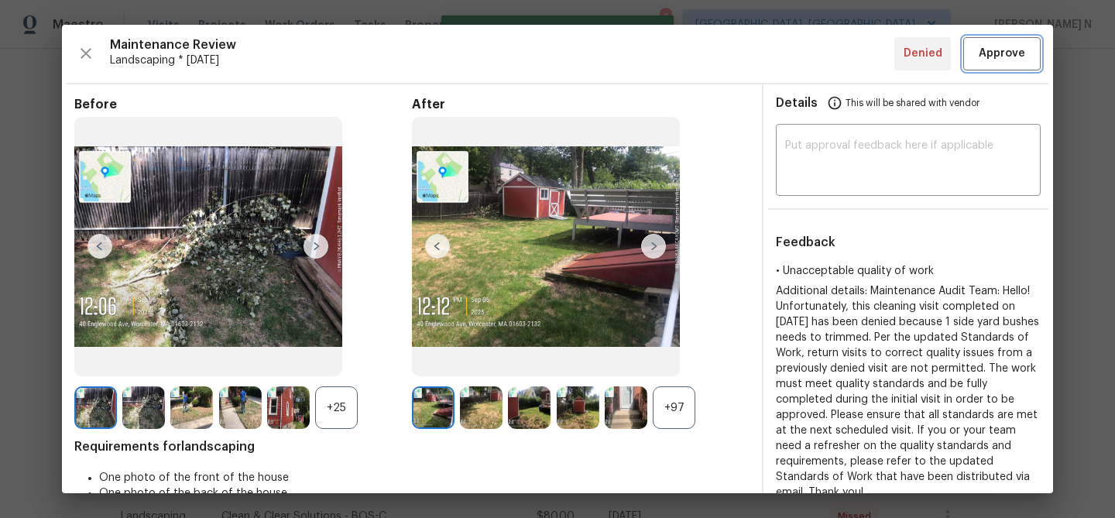
click at [985, 56] on span "Approve" at bounding box center [1002, 53] width 46 height 19
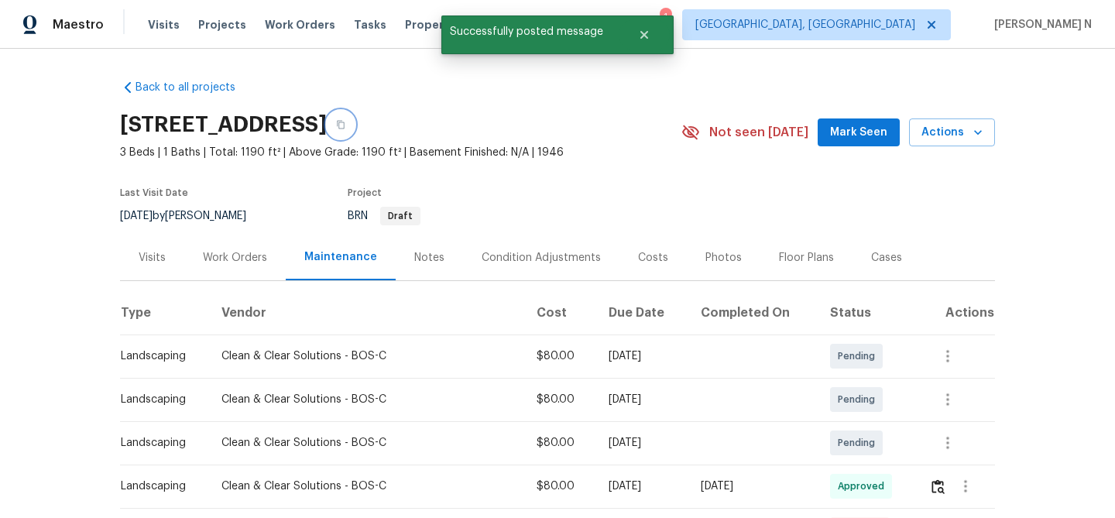
click at [345, 124] on icon "button" at bounding box center [340, 124] width 9 height 9
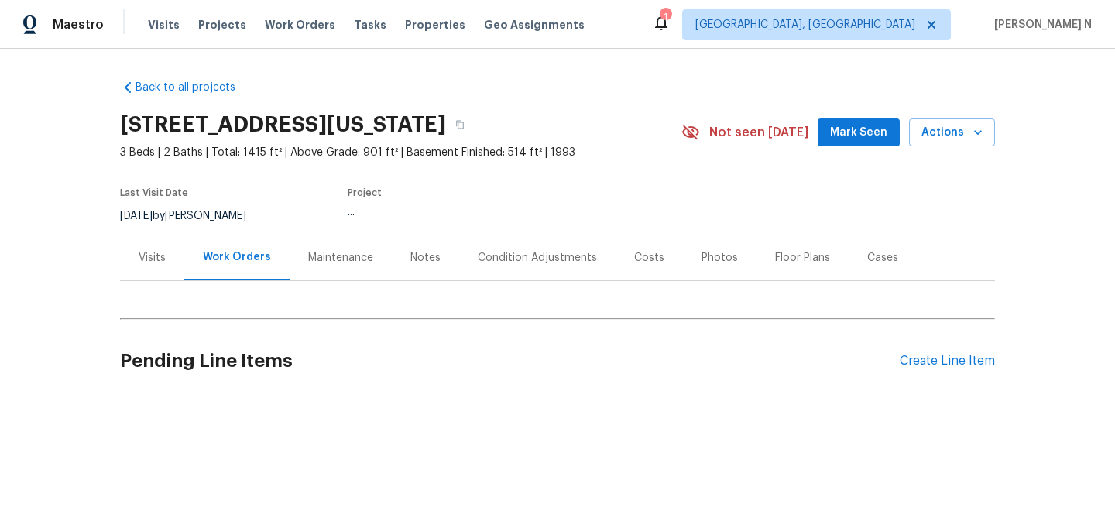
click at [321, 262] on div "Maintenance" at bounding box center [340, 257] width 65 height 15
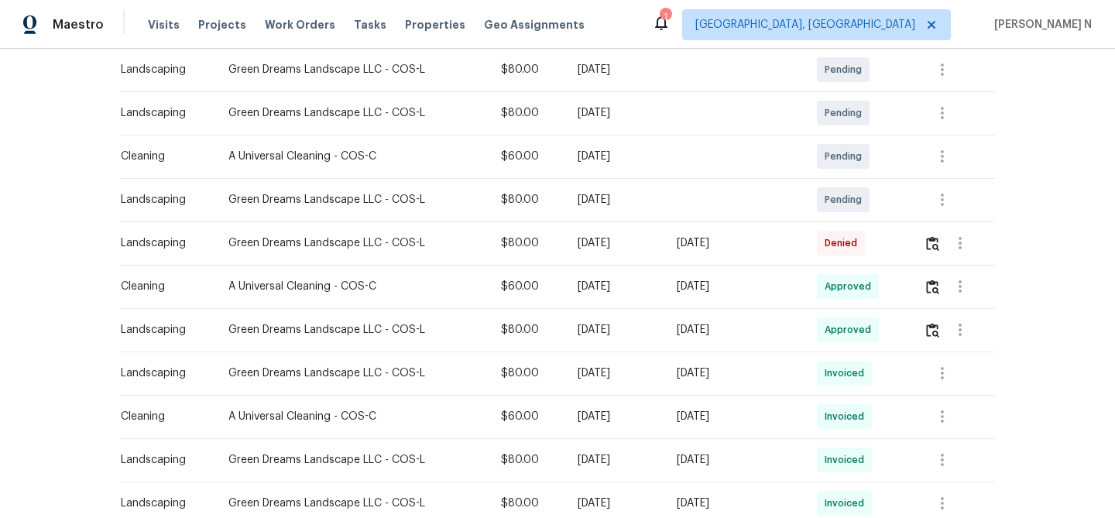
scroll to position [288, 0]
click at [933, 245] on img "button" at bounding box center [932, 242] width 13 height 15
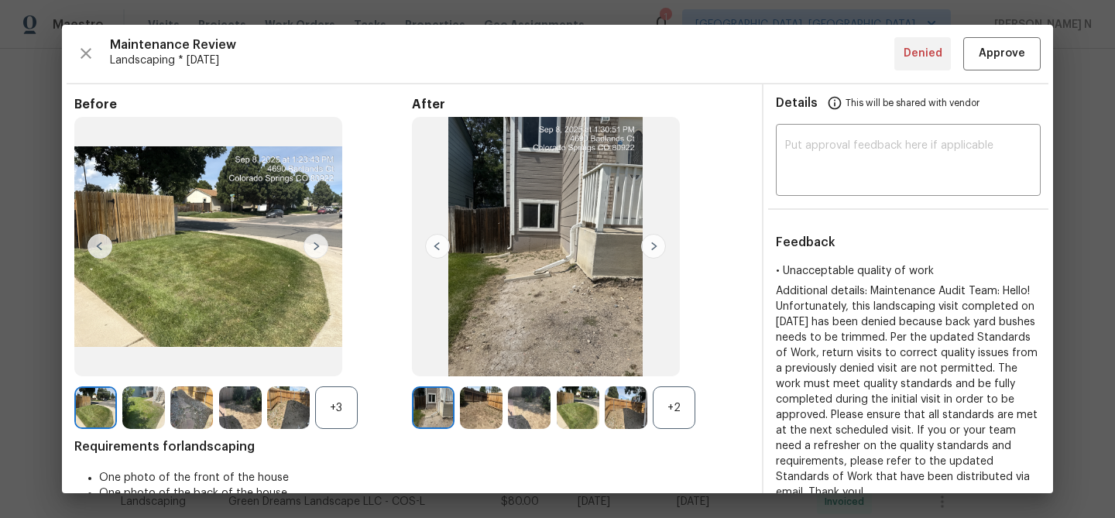
click at [677, 389] on div "+2" at bounding box center [674, 407] width 43 height 43
click at [352, 413] on div "+3" at bounding box center [336, 407] width 43 height 43
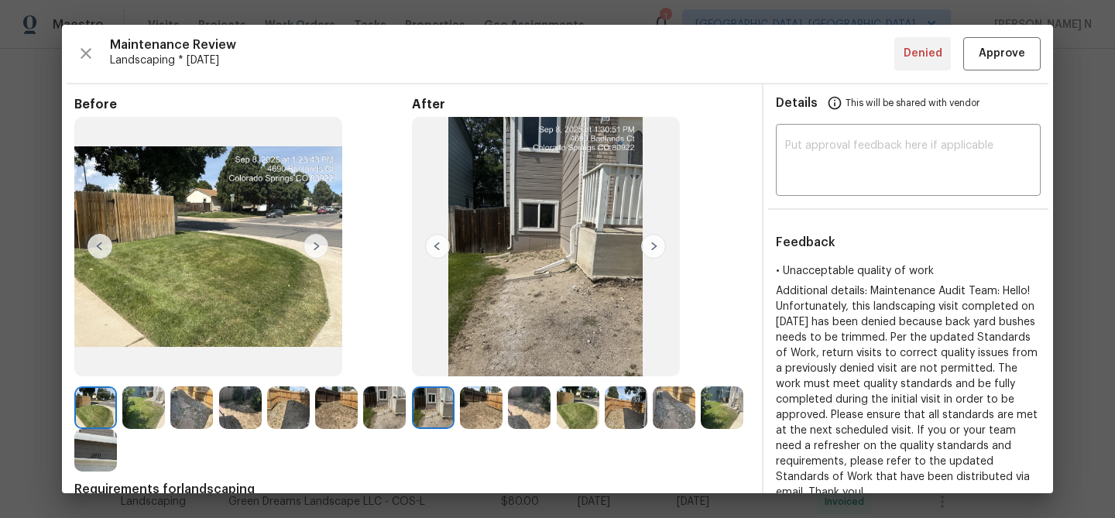
scroll to position [84, 0]
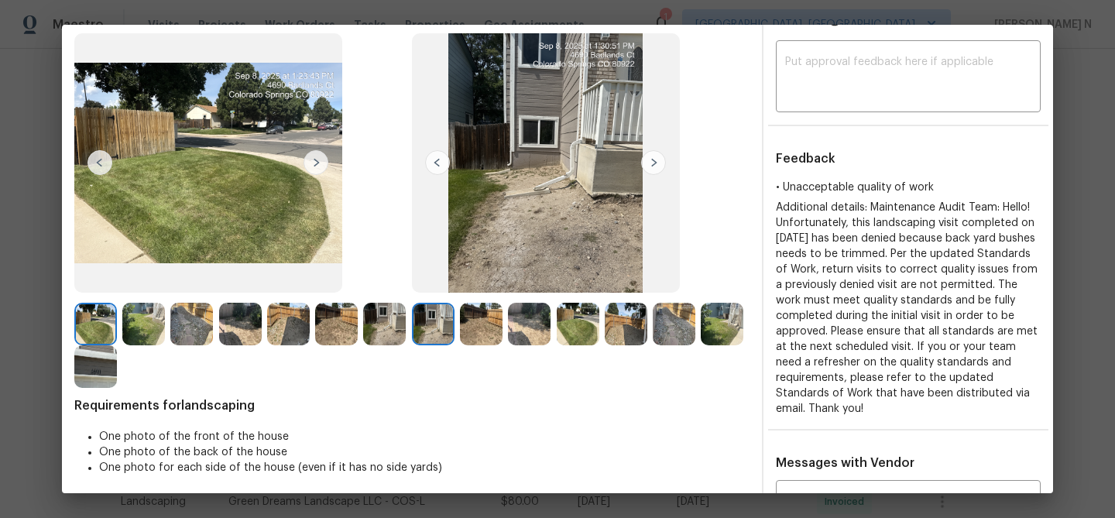
click at [591, 325] on img at bounding box center [578, 324] width 43 height 43
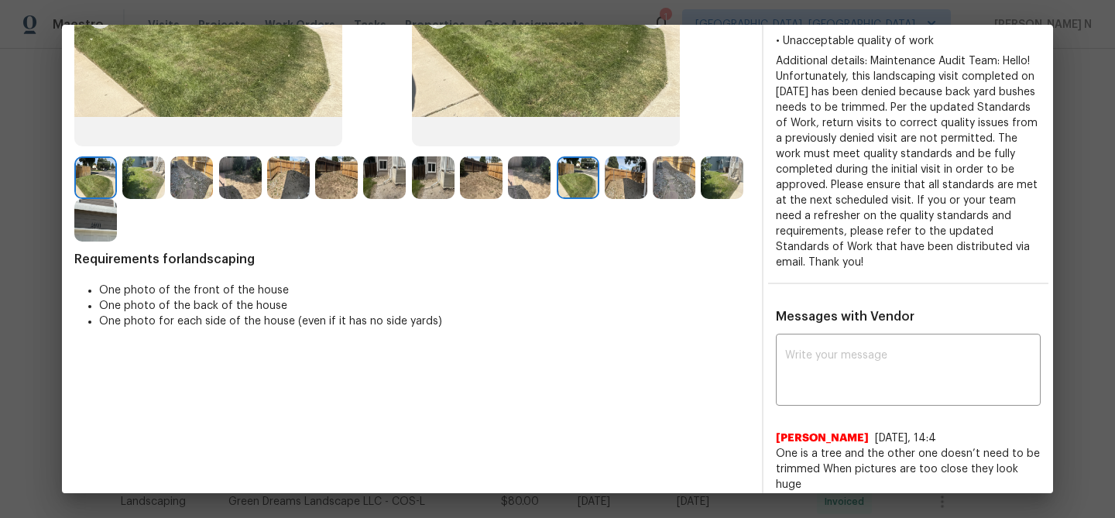
scroll to position [188, 0]
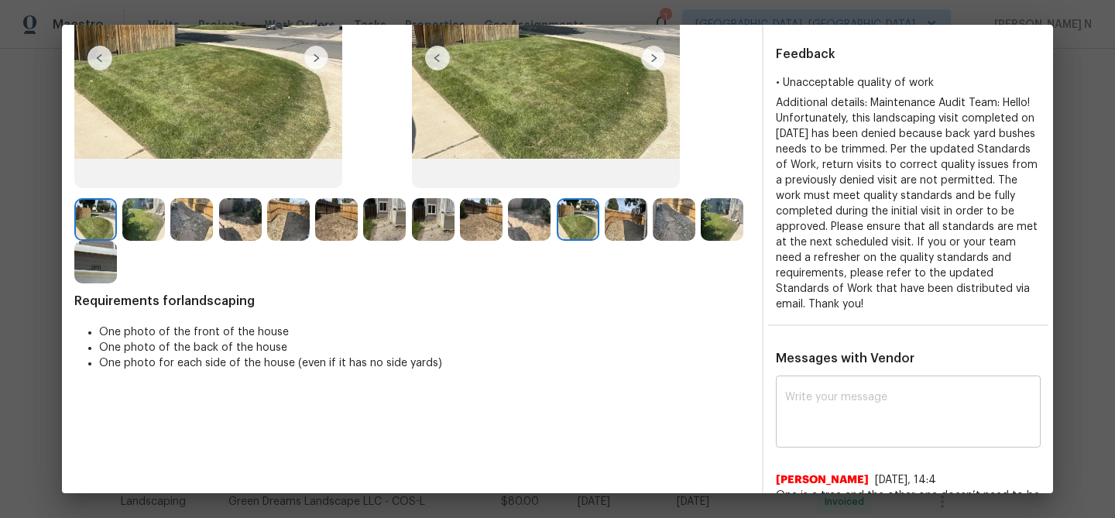
click at [808, 411] on textarea at bounding box center [908, 413] width 246 height 43
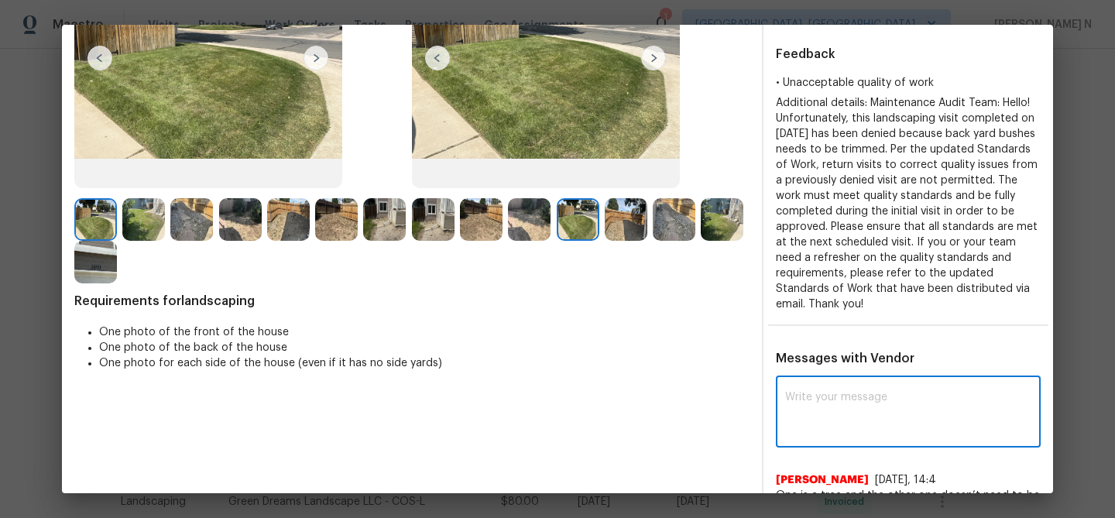
paste textarea "Maintenance Audit Team: Hello! Thank you for the feedback after further review …"
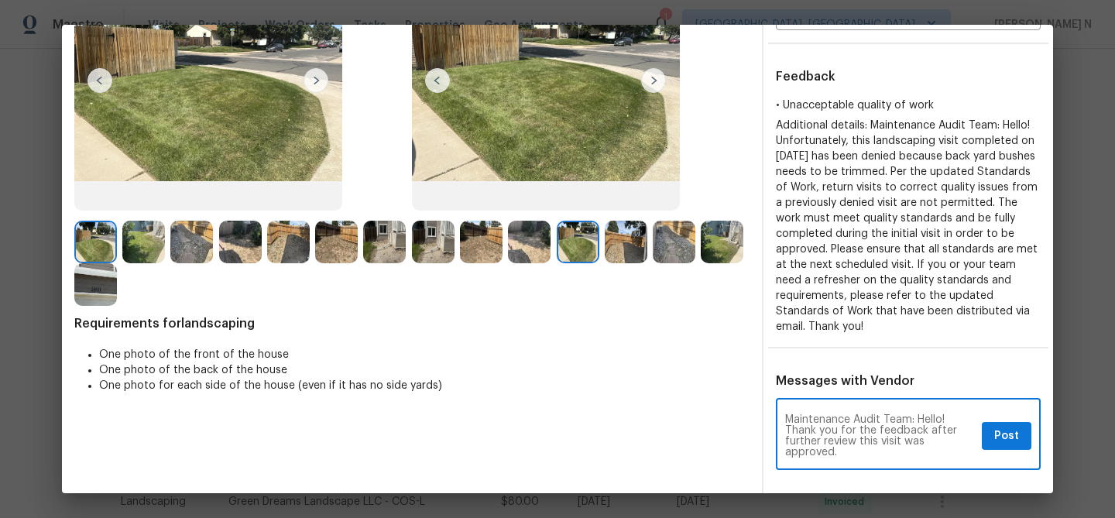
scroll to position [154, 0]
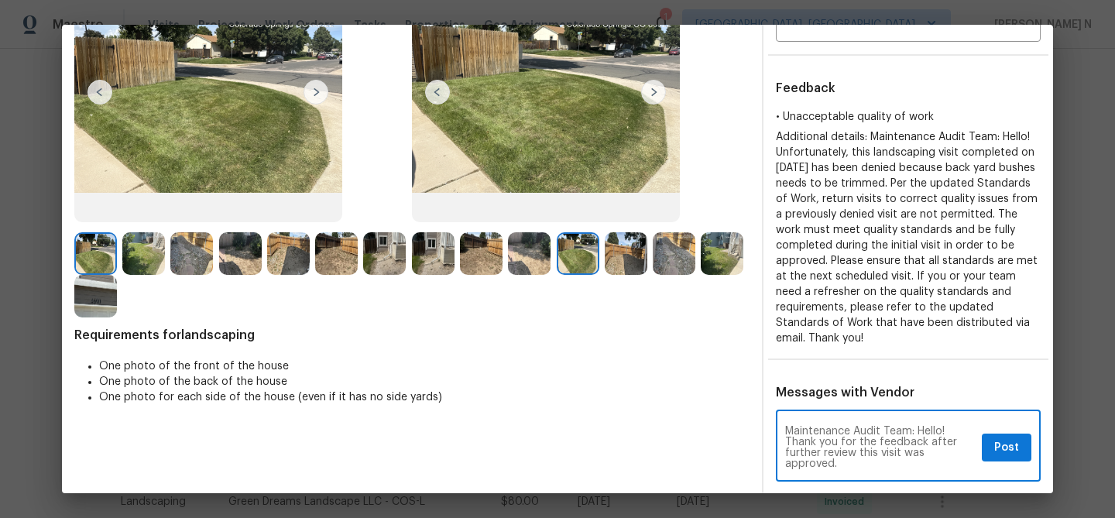
type textarea "Maintenance Audit Team: Hello! Thank you for the feedback after further review …"
click at [1012, 454] on span "Post" at bounding box center [1006, 447] width 25 height 19
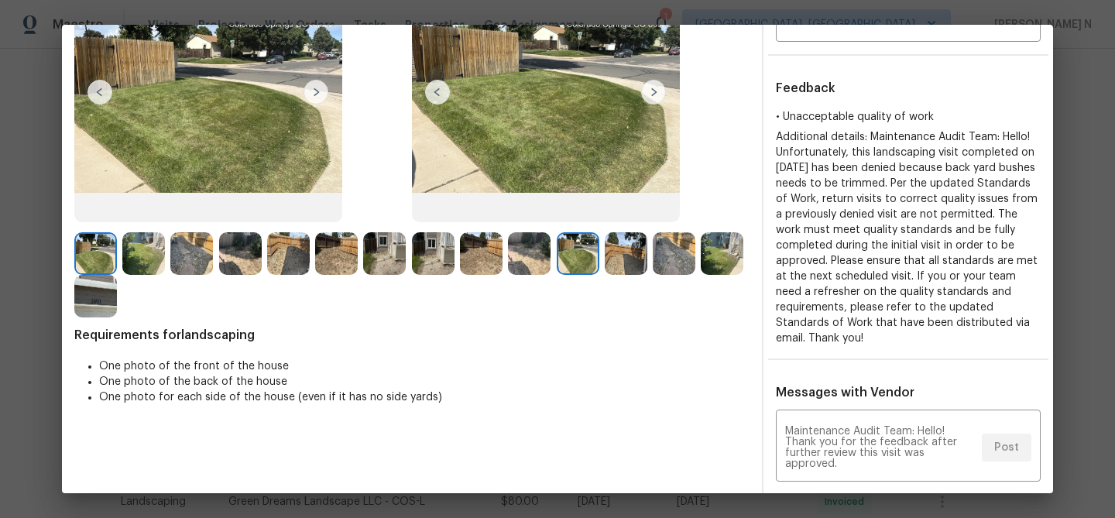
scroll to position [0, 0]
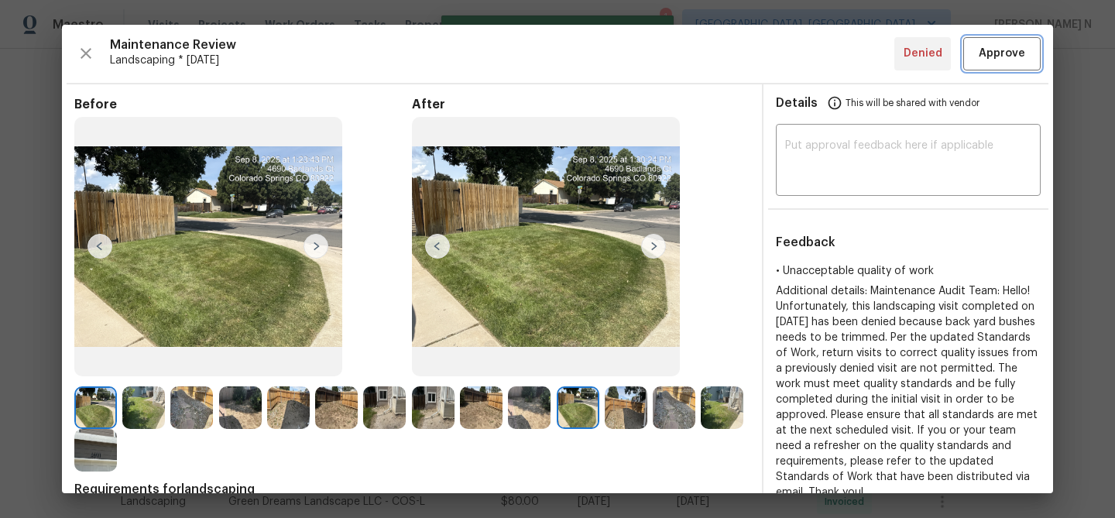
click at [993, 56] on span "Approve" at bounding box center [1002, 53] width 46 height 19
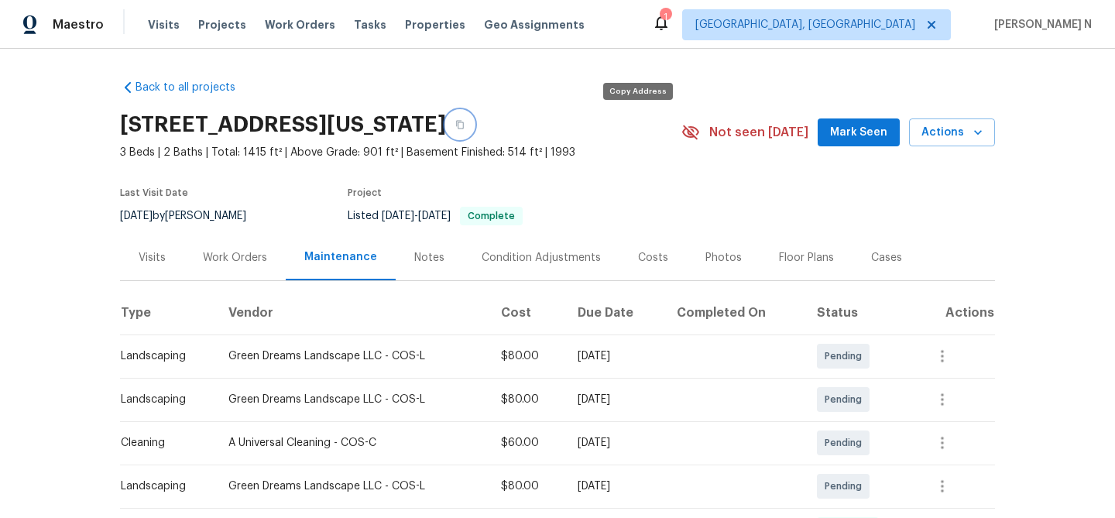
click at [474, 117] on button "button" at bounding box center [460, 125] width 28 height 28
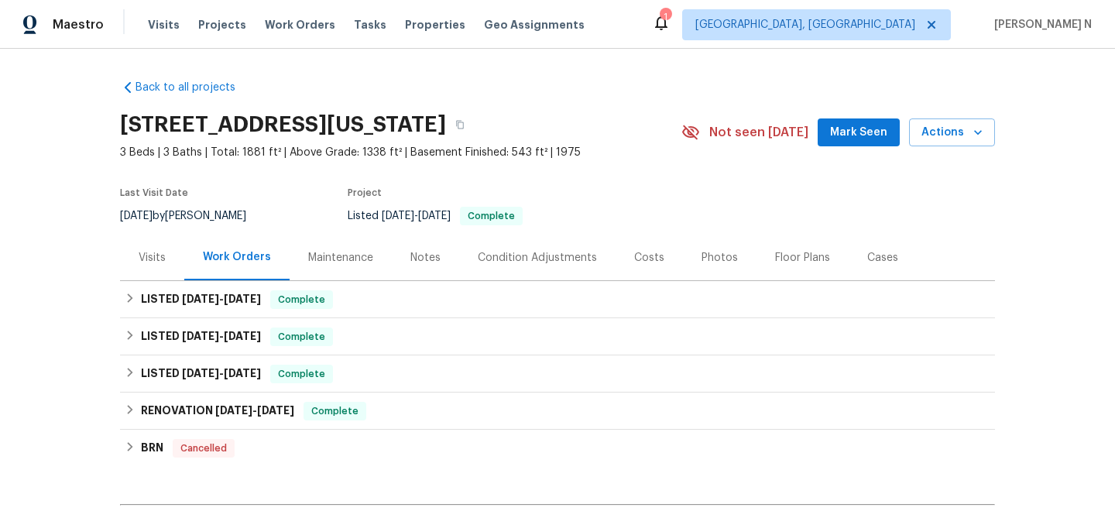
click at [328, 252] on div "Maintenance" at bounding box center [340, 257] width 65 height 15
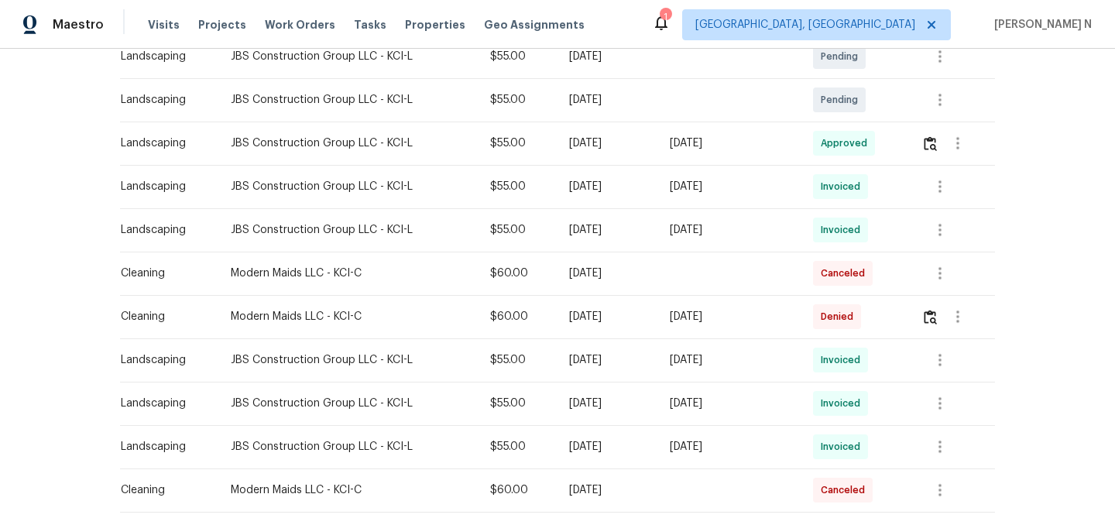
scroll to position [517, 0]
click at [937, 309] on img "button" at bounding box center [930, 316] width 13 height 15
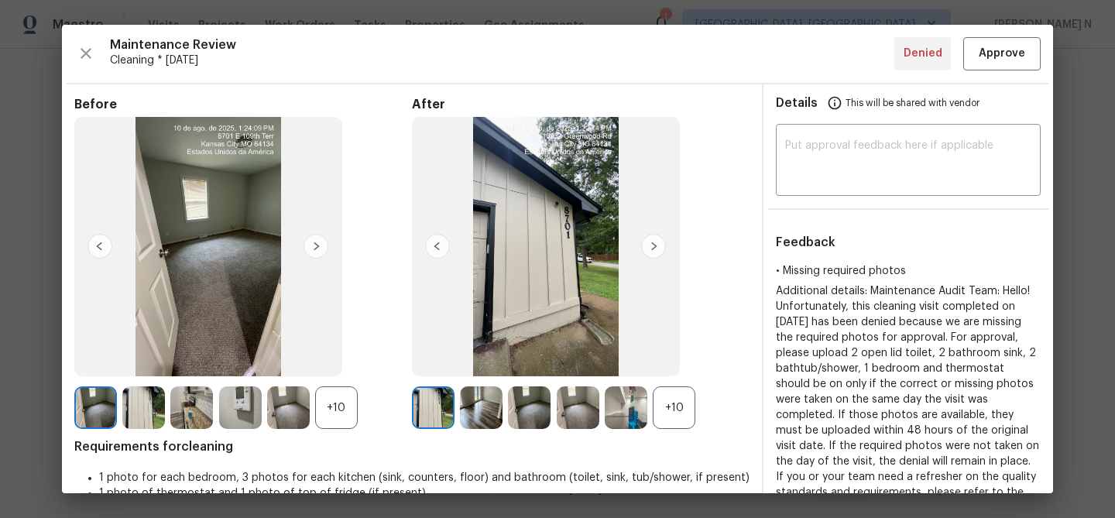
click at [661, 407] on div "+10" at bounding box center [674, 407] width 43 height 43
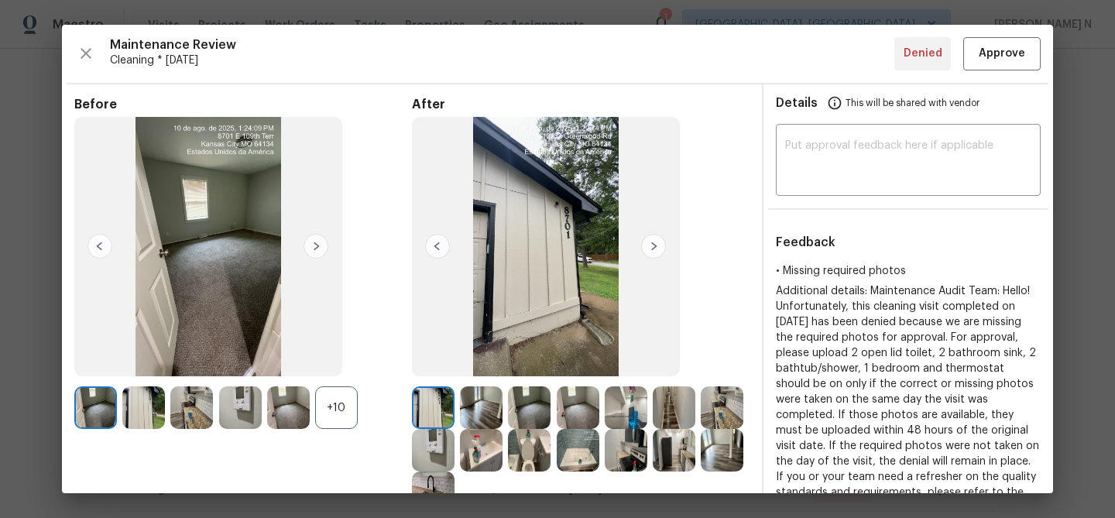
click at [344, 413] on div "+10" at bounding box center [336, 407] width 43 height 43
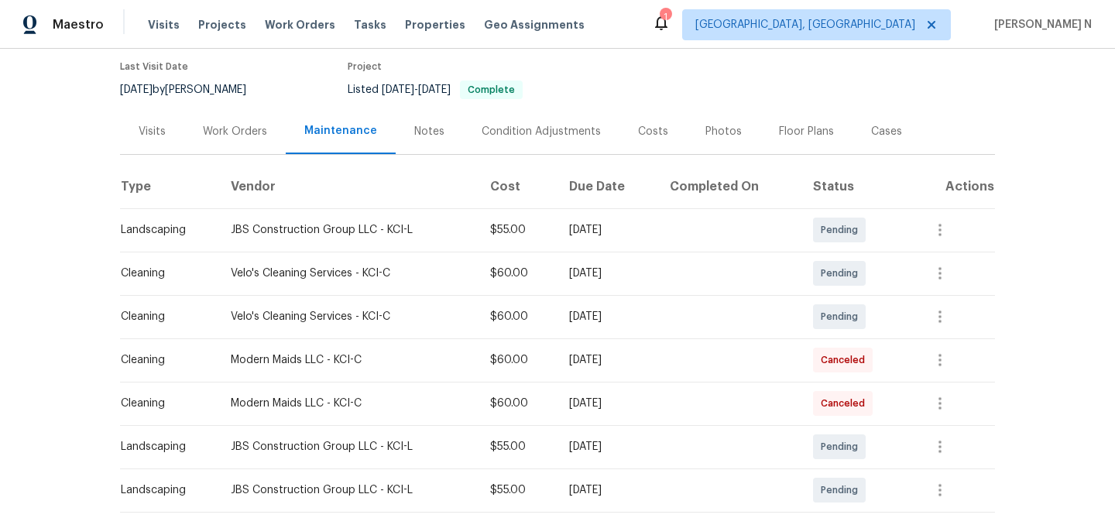
scroll to position [0, 0]
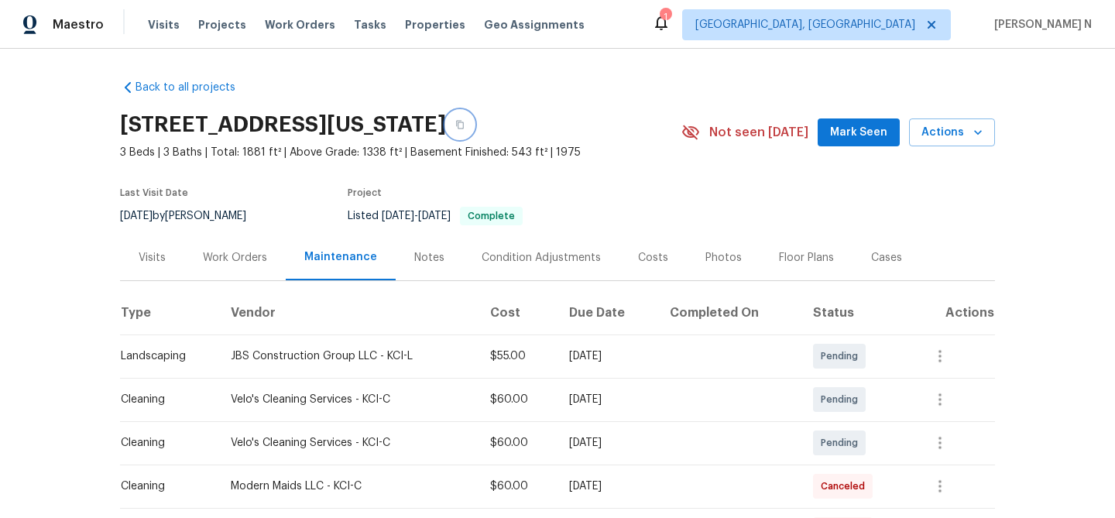
click at [465, 125] on icon "button" at bounding box center [459, 124] width 9 height 9
click at [474, 129] on button "button" at bounding box center [460, 125] width 28 height 28
click at [465, 126] on icon "button" at bounding box center [459, 124] width 9 height 9
click at [474, 123] on button "button" at bounding box center [460, 125] width 28 height 28
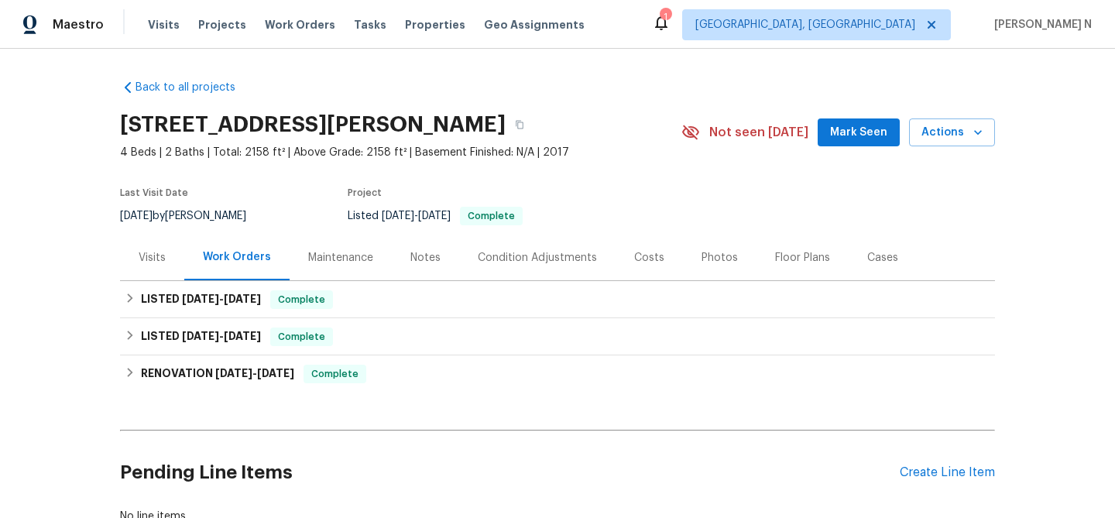
click at [352, 265] on div "Maintenance" at bounding box center [341, 258] width 102 height 46
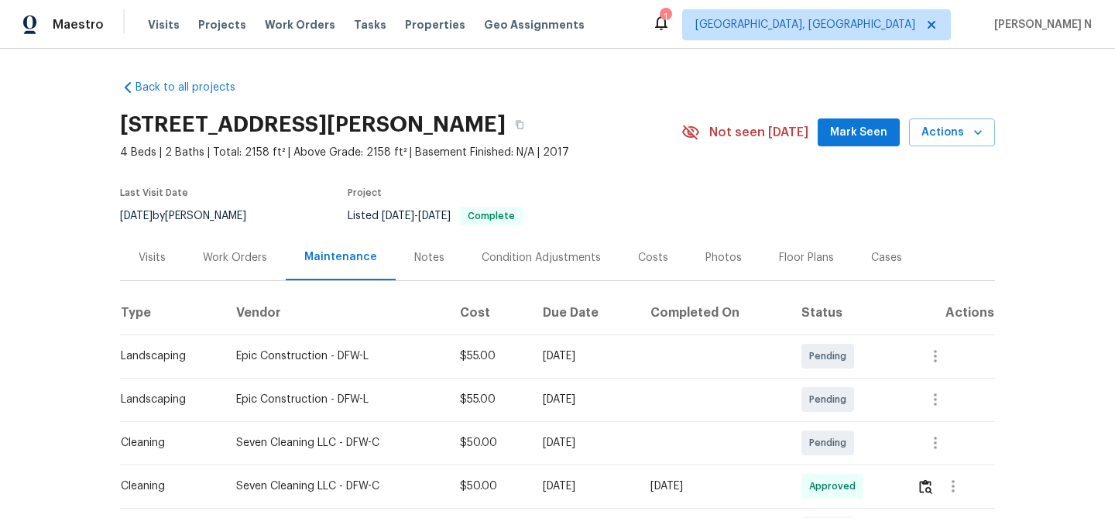
click at [562, 126] on div "9010 Bald Cypress St, Forney, TX 75126" at bounding box center [400, 125] width 561 height 40
click at [524, 126] on icon "button" at bounding box center [519, 124] width 9 height 9
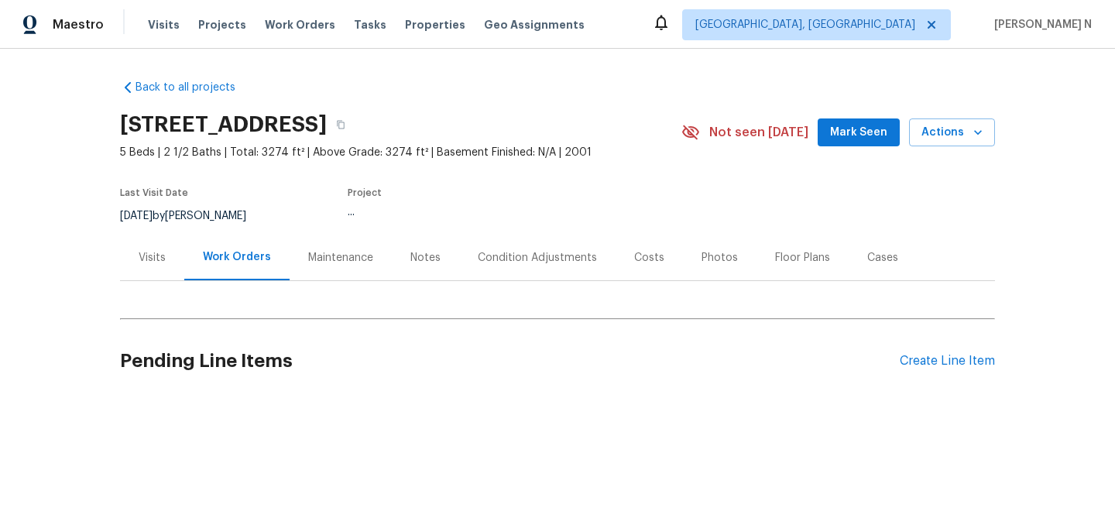
click at [349, 254] on div "Maintenance" at bounding box center [340, 257] width 65 height 15
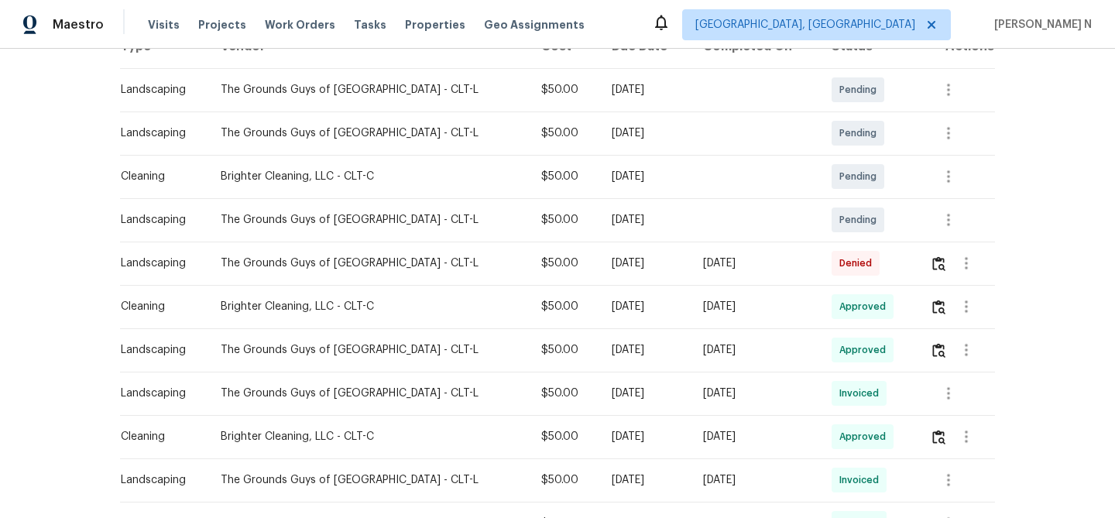
scroll to position [286, 0]
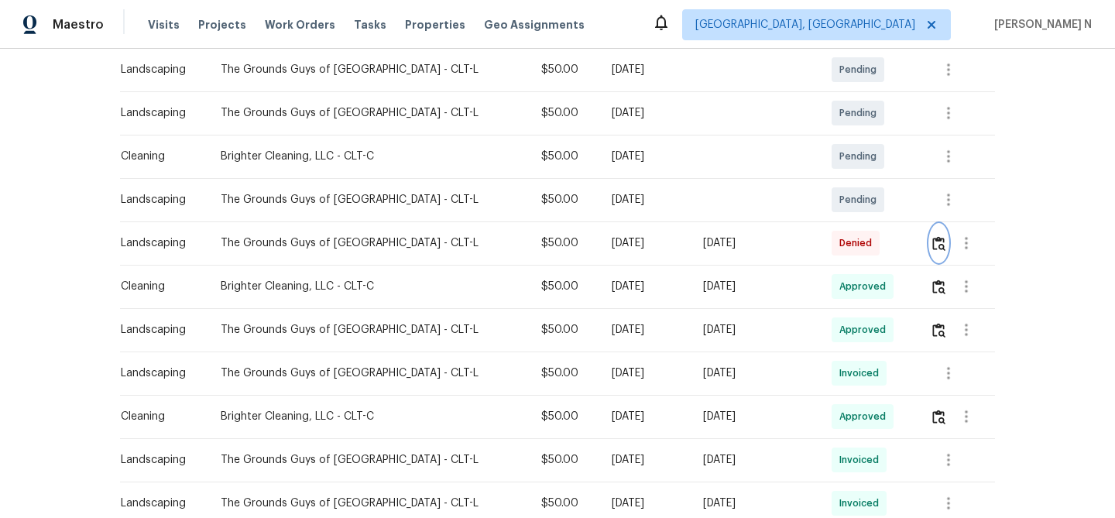
click at [933, 250] on img "button" at bounding box center [938, 243] width 13 height 15
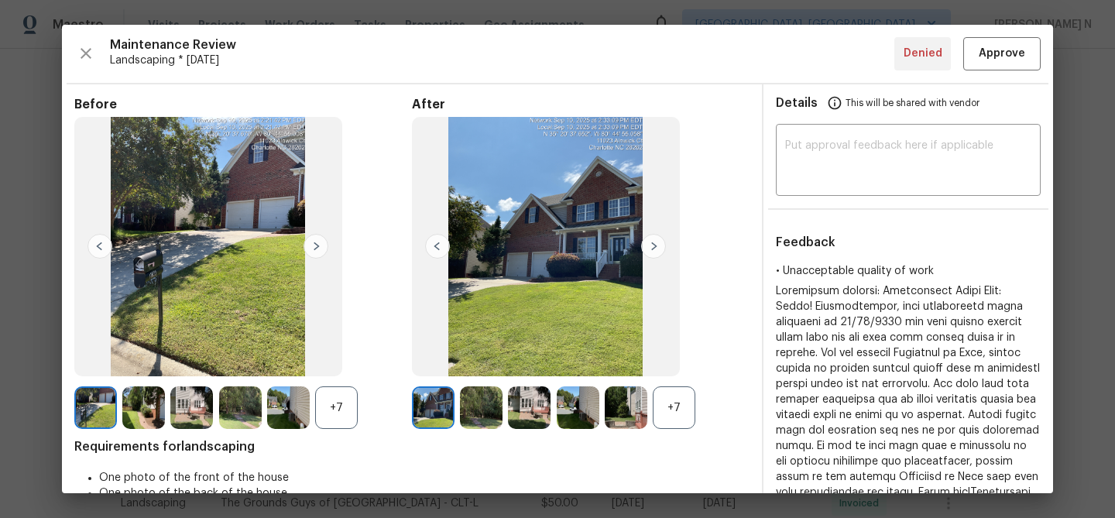
click at [683, 413] on div "+7" at bounding box center [674, 407] width 43 height 43
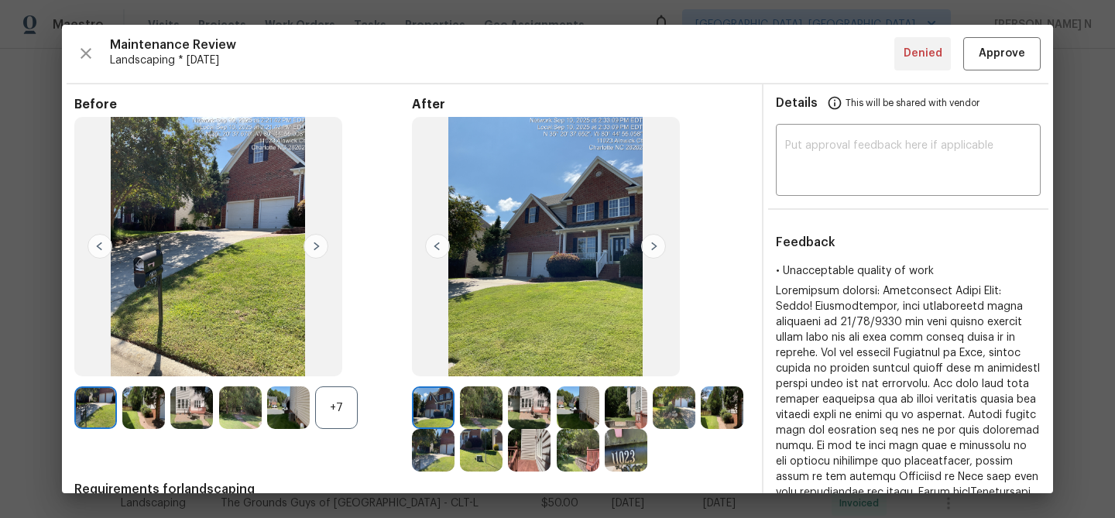
click at [326, 411] on div "+7" at bounding box center [336, 407] width 43 height 43
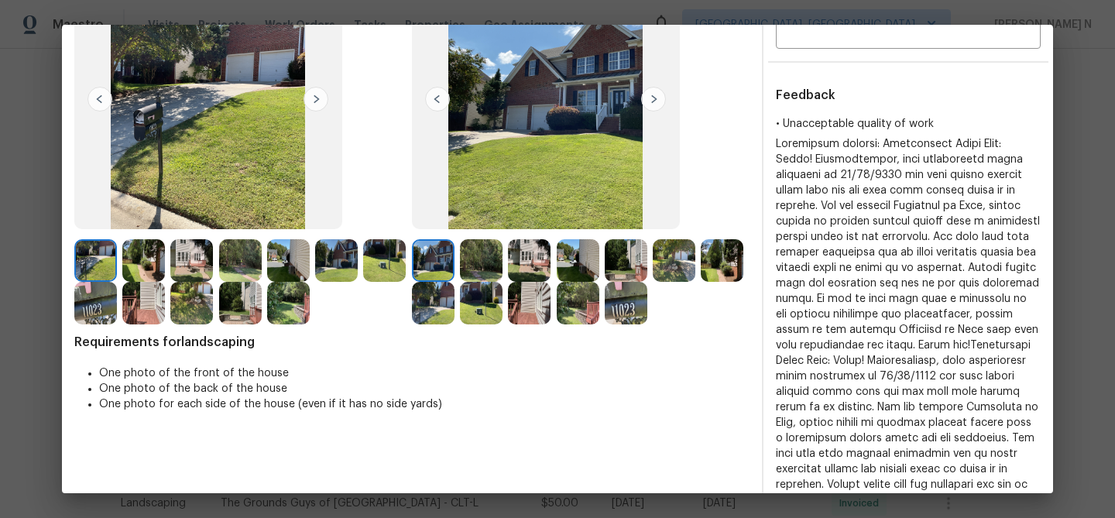
scroll to position [131, 0]
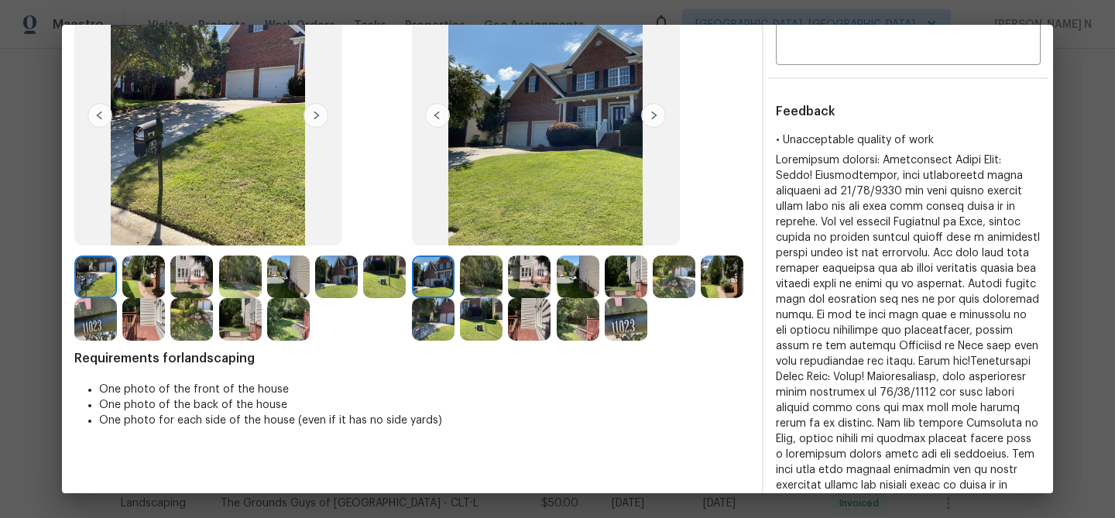
click at [626, 287] on img at bounding box center [626, 277] width 43 height 43
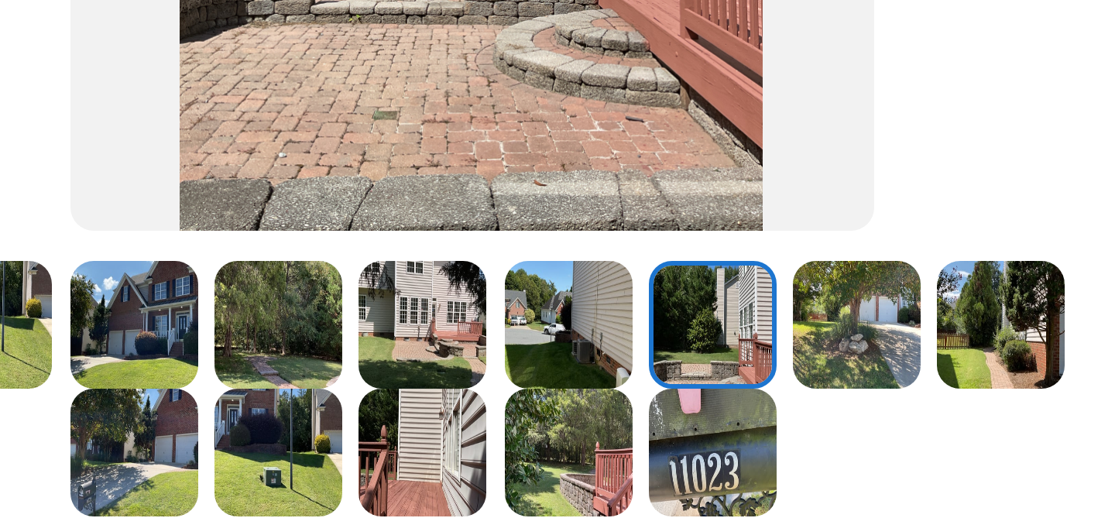
scroll to position [221, 0]
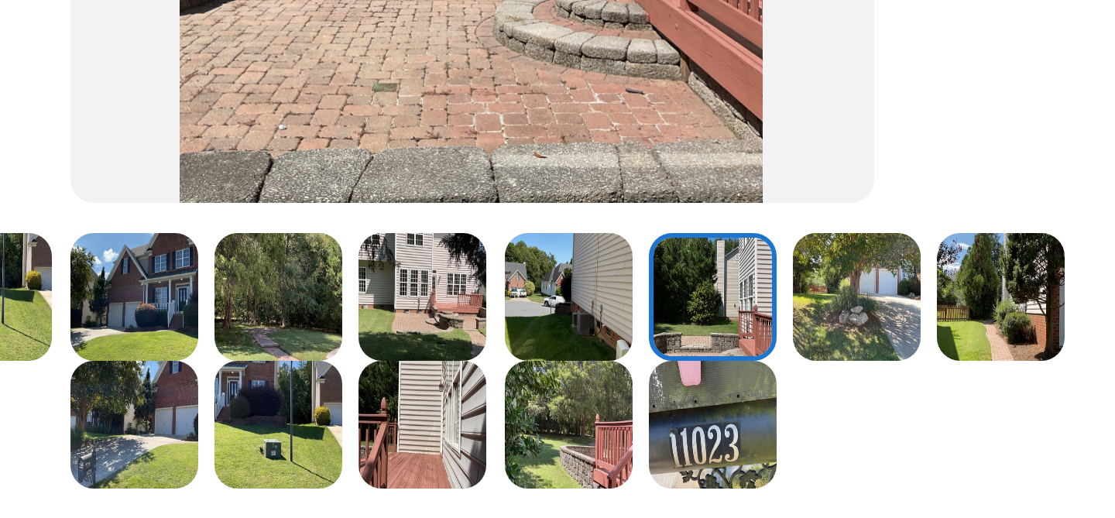
click at [492, 226] on img at bounding box center [481, 229] width 43 height 43
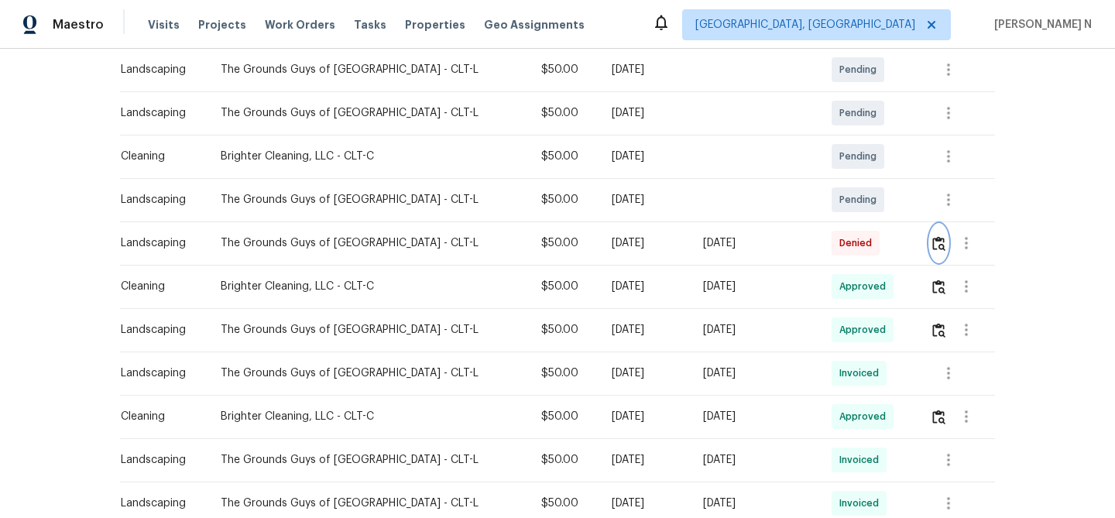
scroll to position [0, 0]
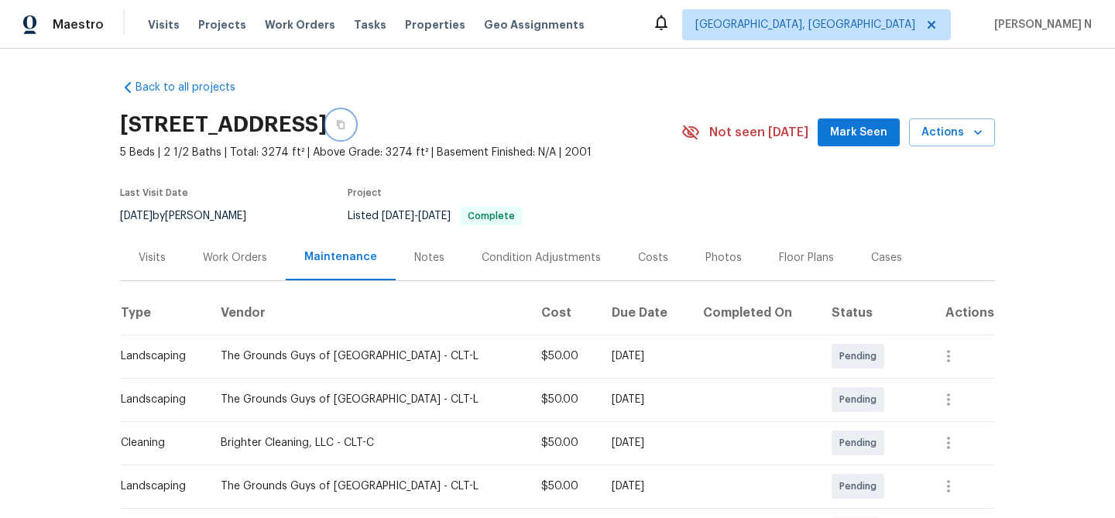
click at [345, 126] on icon "button" at bounding box center [340, 124] width 9 height 9
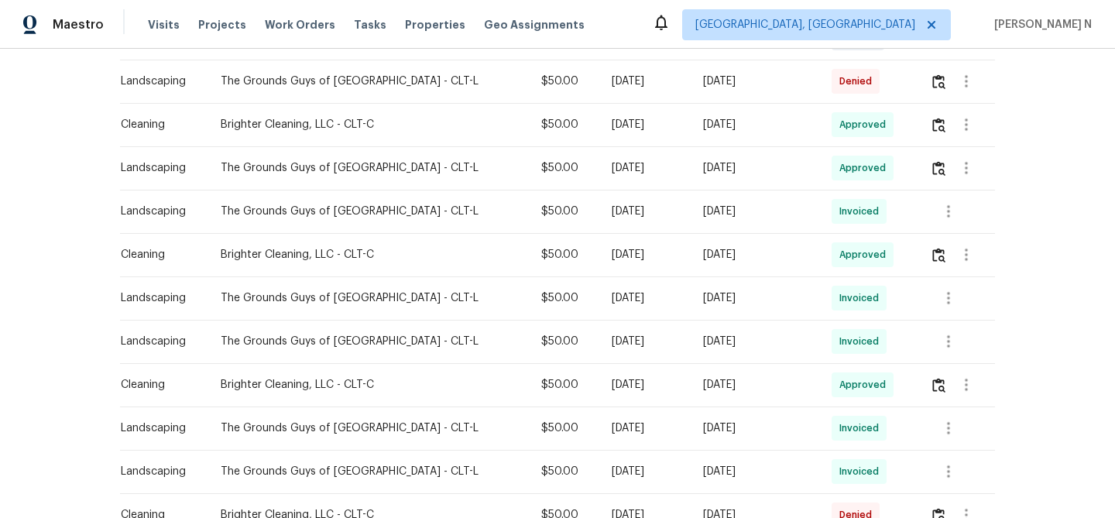
scroll to position [390, 0]
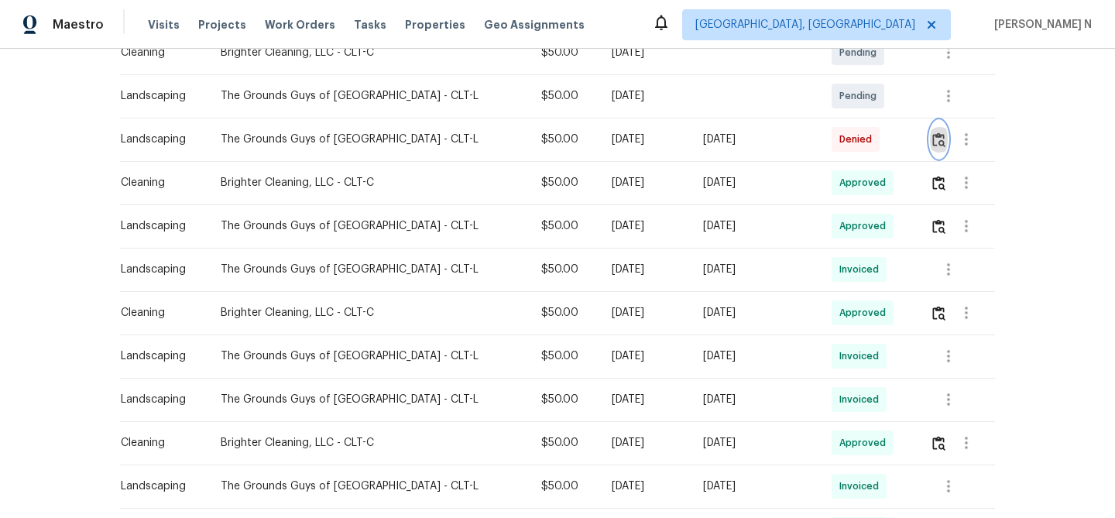
click at [935, 140] on img "button" at bounding box center [938, 139] width 13 height 15
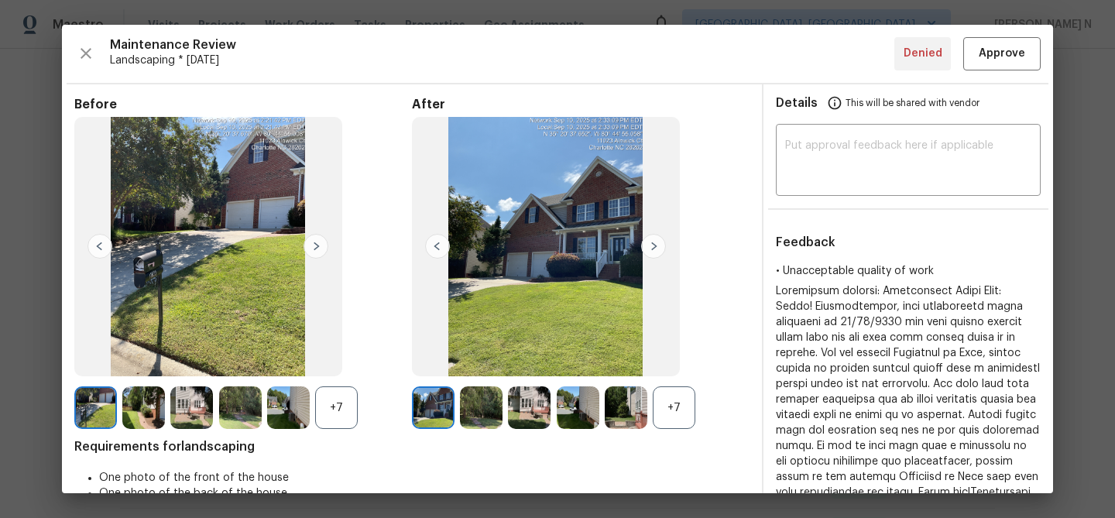
click at [657, 396] on div "+7" at bounding box center [674, 407] width 43 height 43
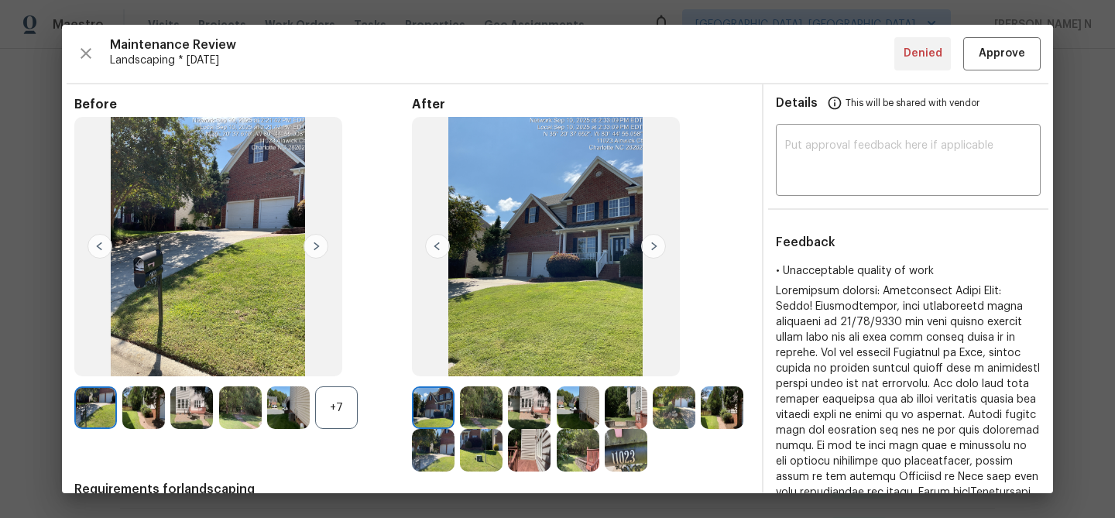
click at [341, 416] on div "+7" at bounding box center [336, 407] width 43 height 43
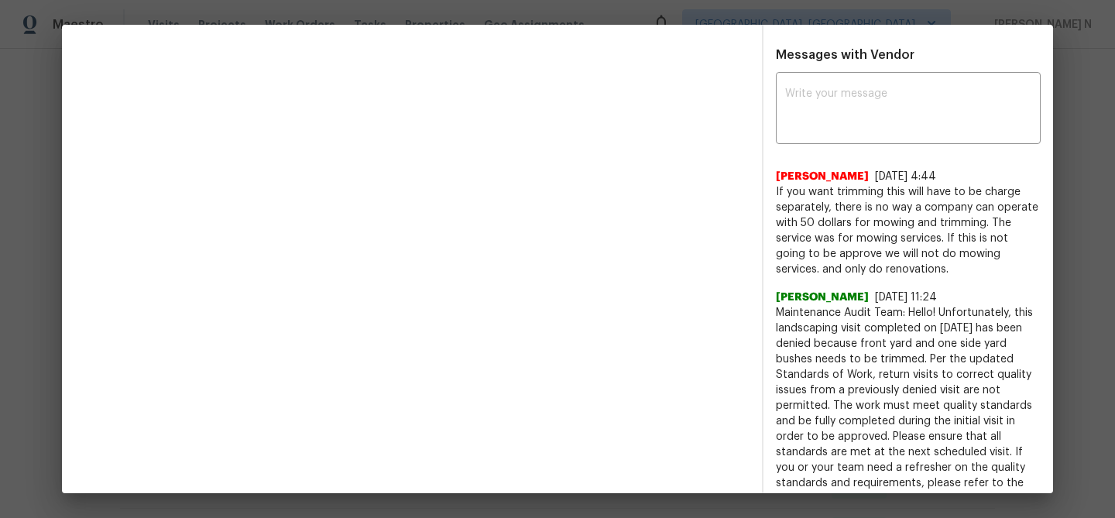
scroll to position [727, 0]
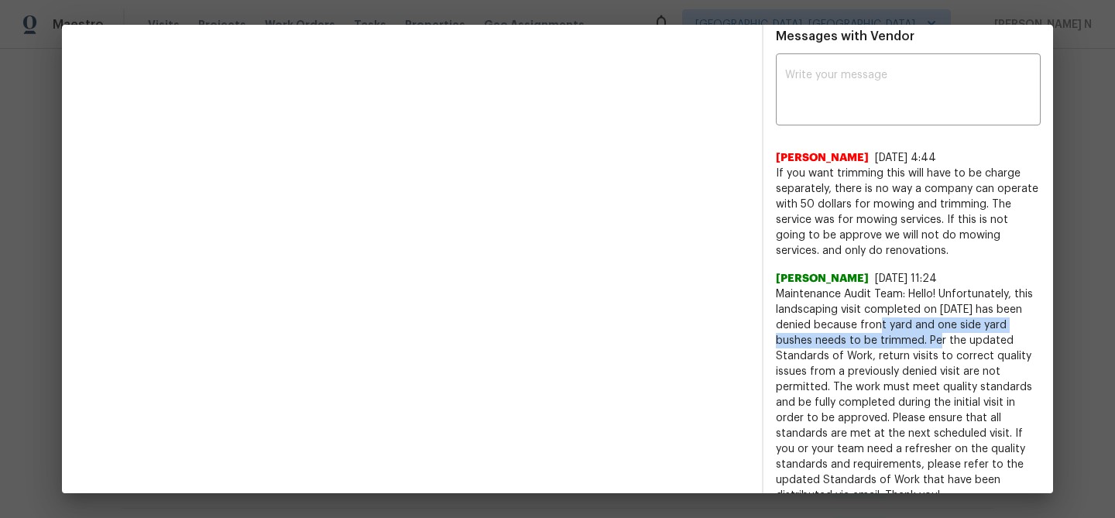
drag, startPoint x: 889, startPoint y: 309, endPoint x: 922, endPoint y: 323, distance: 36.1
click at [922, 323] on span "Maintenance Audit Team: Hello! Unfortunately, this landscaping visit completed …" at bounding box center [908, 394] width 265 height 217
copy span "front yard and one side yard bushes needs to be trimmed."
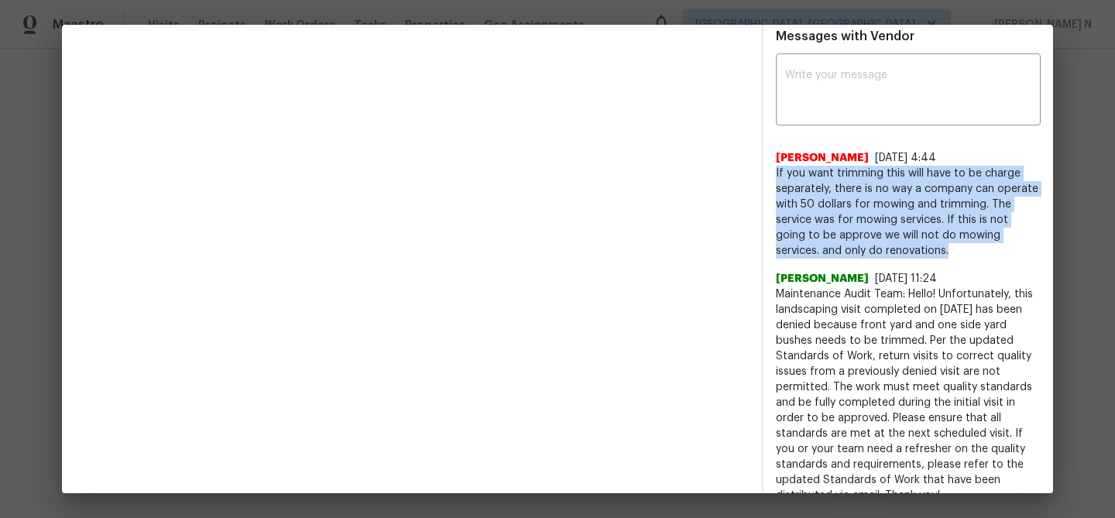
drag, startPoint x: 776, startPoint y: 154, endPoint x: 888, endPoint y: 231, distance: 135.9
click at [888, 231] on span "If you want trimming this will have to be charge separately, there is no way a …" at bounding box center [908, 212] width 265 height 93
copy span "If you want trimming this will have to be charge separately, there is no way a …"
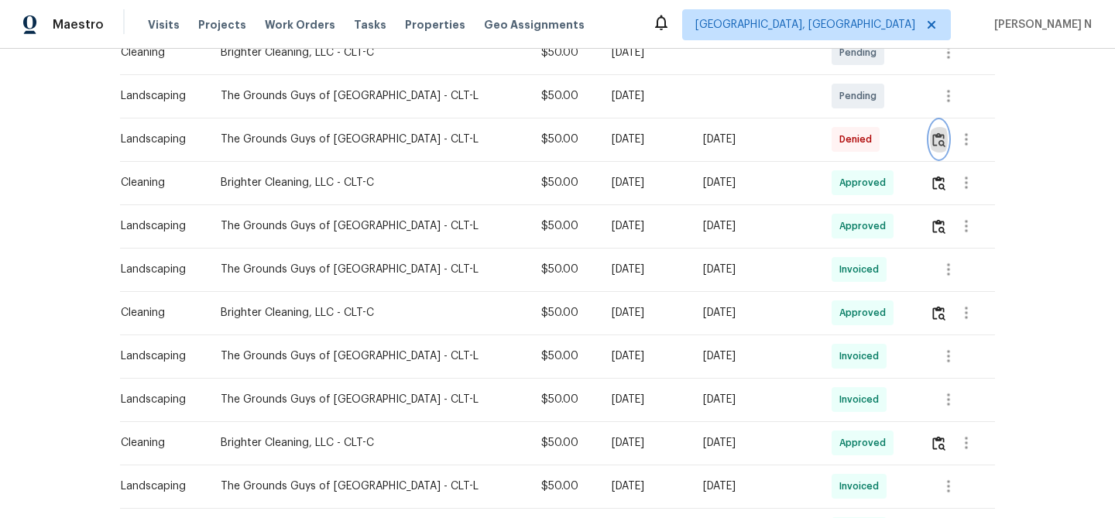
scroll to position [0, 0]
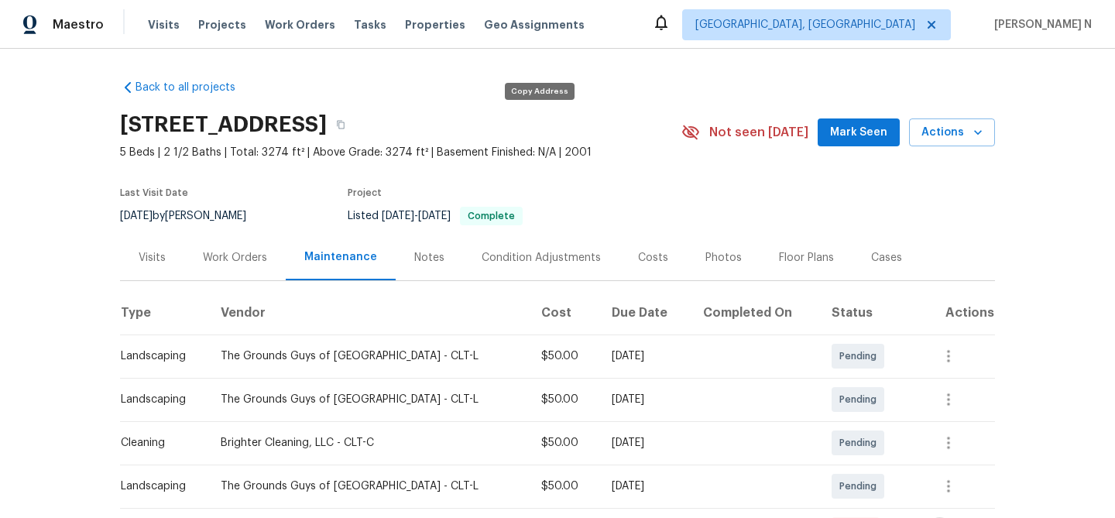
click at [546, 136] on div "11023 Alnwick Ct, Charlotte, NC 28262" at bounding box center [400, 125] width 561 height 40
click at [355, 132] on button "button" at bounding box center [341, 125] width 28 height 28
click at [355, 129] on button "button" at bounding box center [341, 125] width 28 height 28
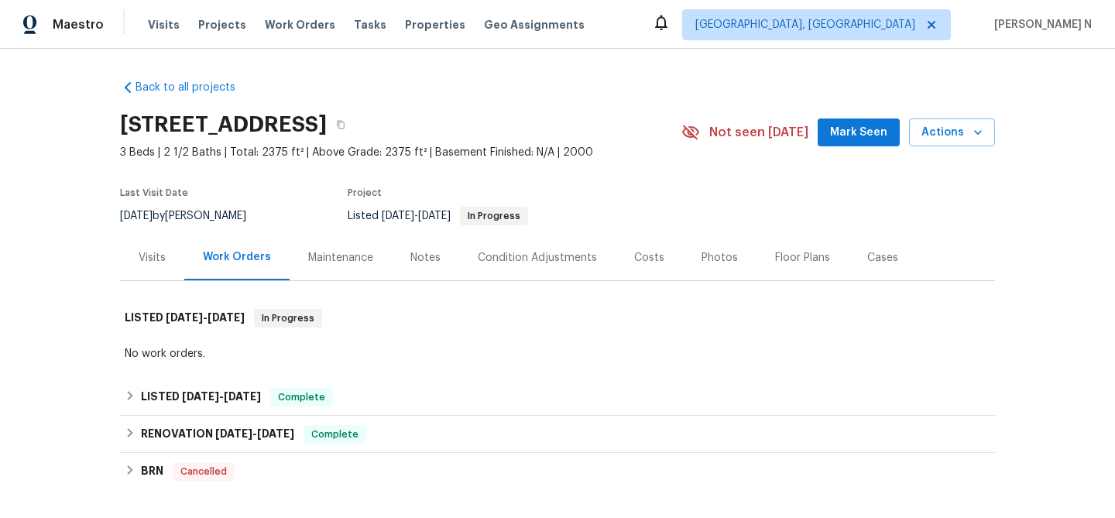
click at [327, 248] on div "Maintenance" at bounding box center [341, 258] width 102 height 46
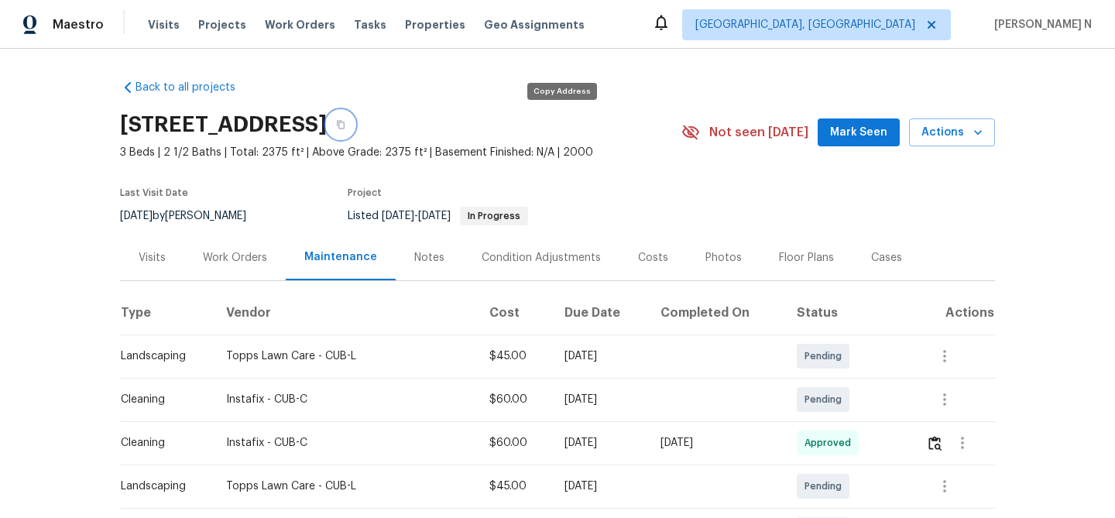
click at [355, 130] on button "button" at bounding box center [341, 125] width 28 height 28
click at [355, 131] on button "button" at bounding box center [341, 125] width 28 height 28
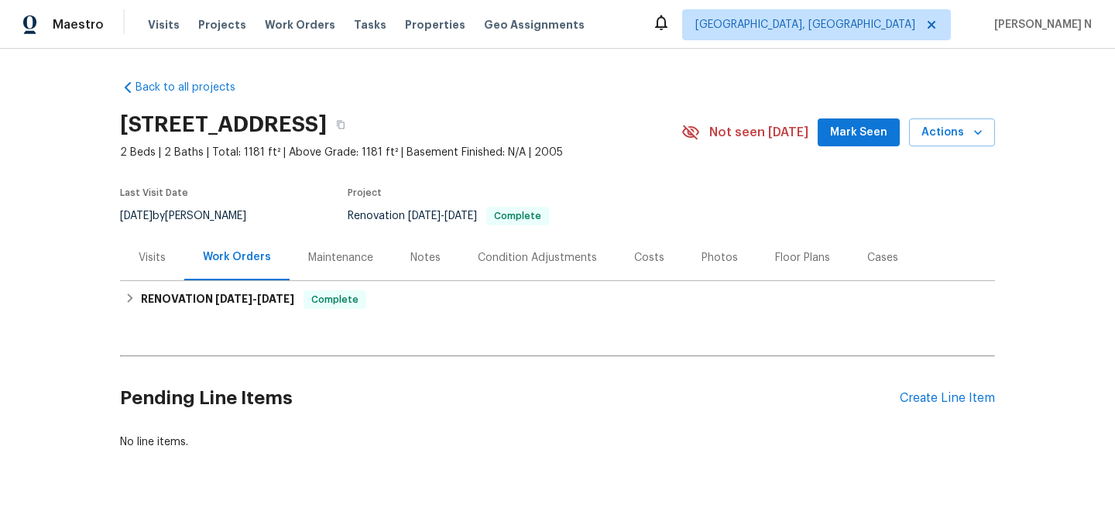
click at [298, 258] on div "Maintenance" at bounding box center [341, 258] width 102 height 46
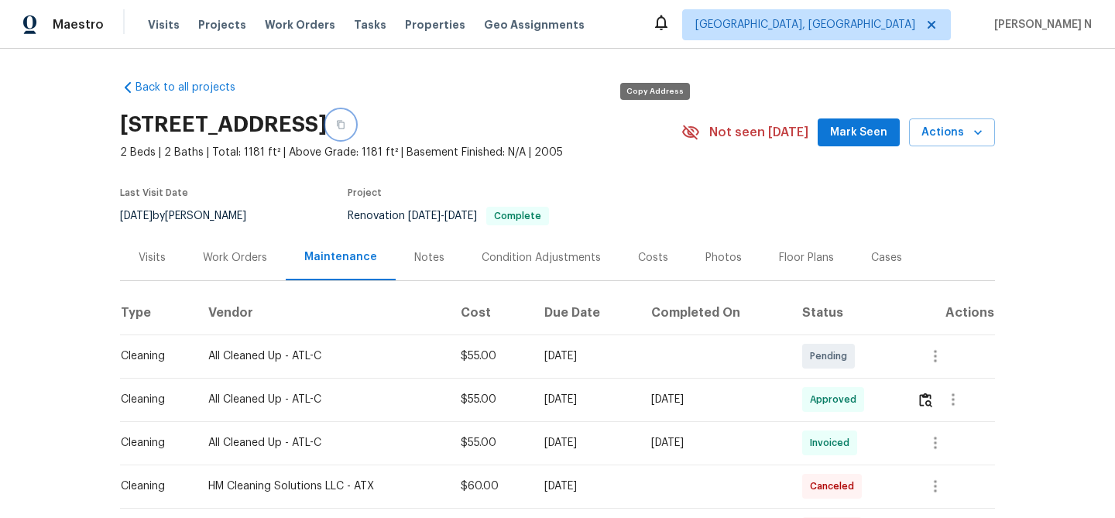
click at [355, 130] on button "button" at bounding box center [341, 125] width 28 height 28
click at [345, 123] on icon "button" at bounding box center [340, 124] width 9 height 9
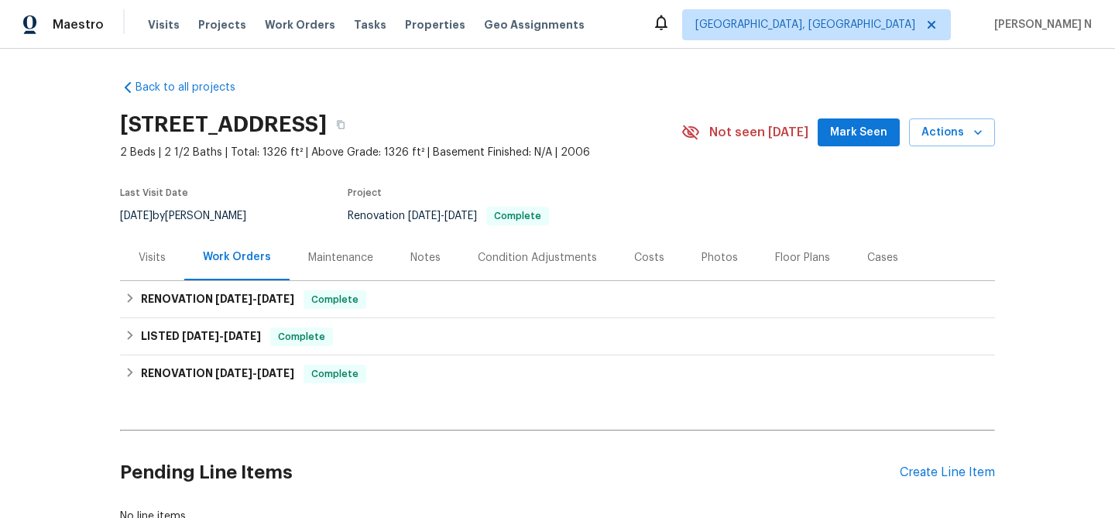
click at [312, 248] on div "Maintenance" at bounding box center [341, 258] width 102 height 46
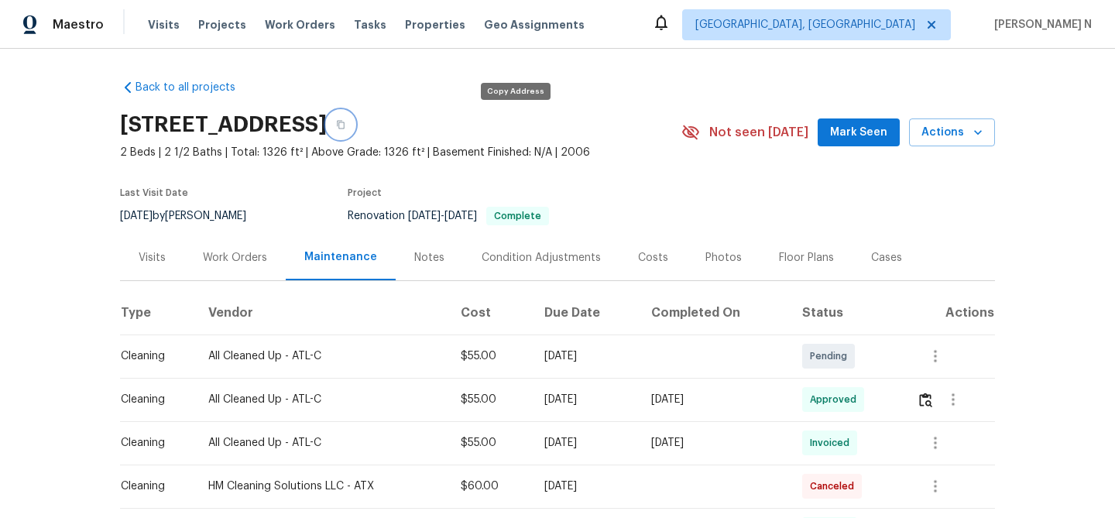
click at [345, 125] on icon "button" at bounding box center [340, 124] width 9 height 9
click at [345, 120] on icon "button" at bounding box center [340, 124] width 9 height 9
